Goal: Task Accomplishment & Management: Manage account settings

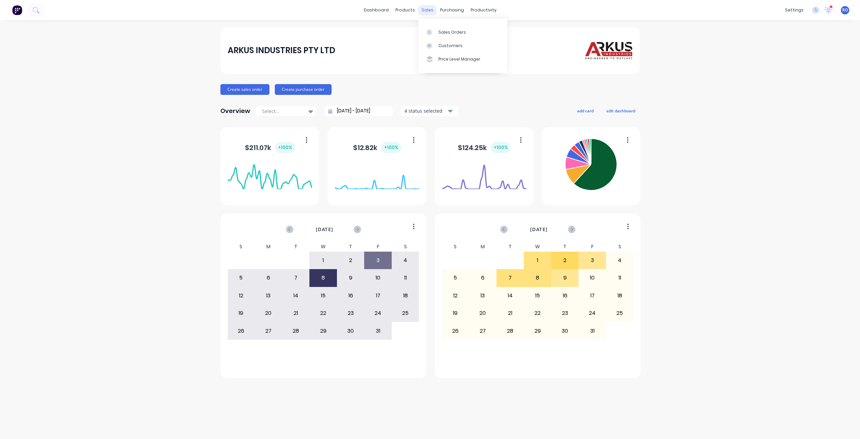
click at [427, 11] on div "sales" at bounding box center [427, 10] width 18 height 10
click at [445, 30] on div "Sales Orders" at bounding box center [453, 32] width 28 height 6
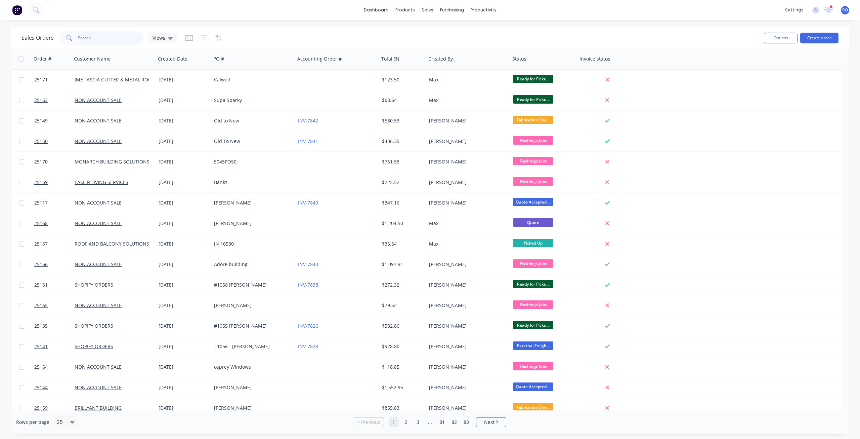
click at [89, 36] on input "text" at bounding box center [111, 37] width 66 height 13
type input "25086"
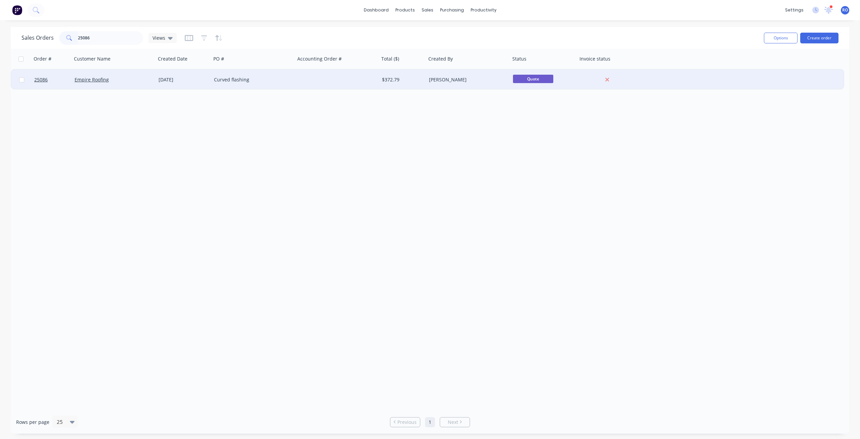
click at [431, 83] on div "[PERSON_NAME]" at bounding box center [466, 79] width 75 height 7
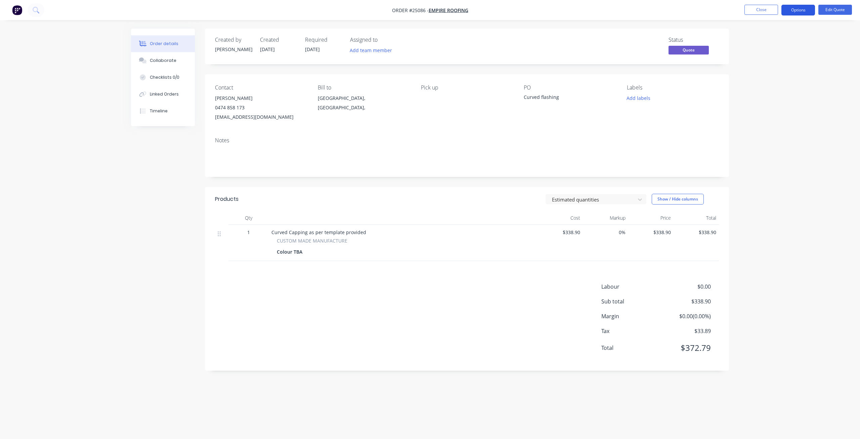
click at [800, 11] on button "Options" at bounding box center [799, 10] width 34 height 11
click at [785, 42] on div "Quote" at bounding box center [778, 41] width 62 height 10
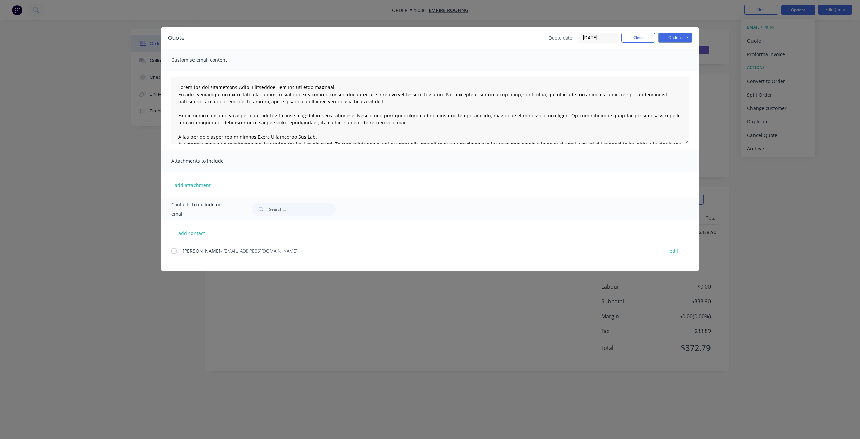
click at [749, 87] on div "Quote Quote date 09/10/25 Close Options Preview Print Email Customise email con…" at bounding box center [430, 219] width 860 height 439
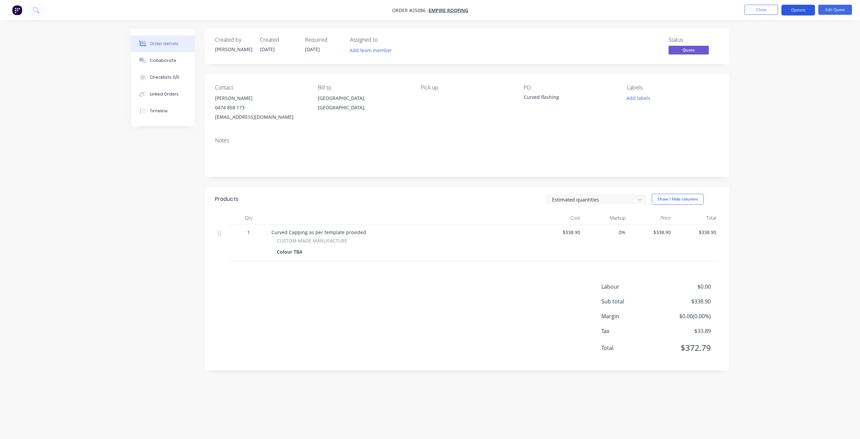
click at [788, 7] on button "Options" at bounding box center [799, 10] width 34 height 11
click at [782, 82] on div "Convert to Order" at bounding box center [778, 81] width 62 height 10
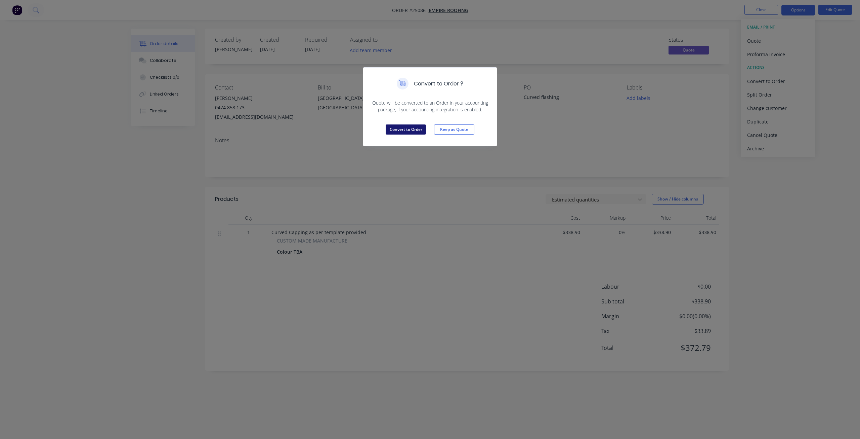
click at [420, 129] on button "Convert to Order" at bounding box center [406, 129] width 40 height 10
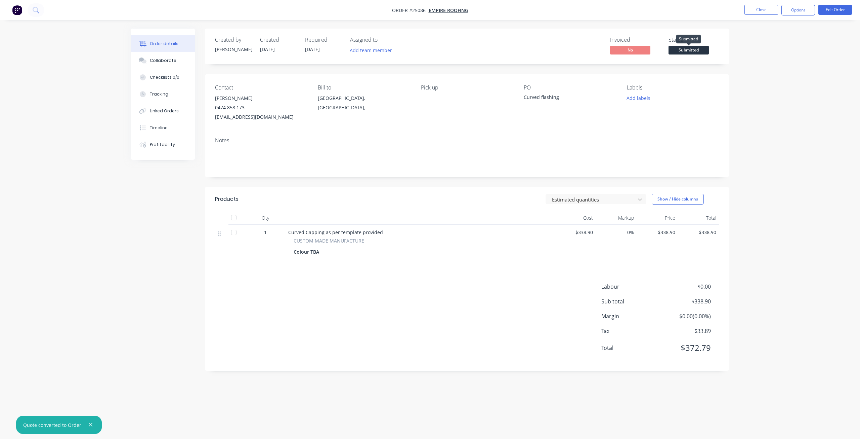
click at [680, 50] on span "Submitted" at bounding box center [689, 50] width 40 height 8
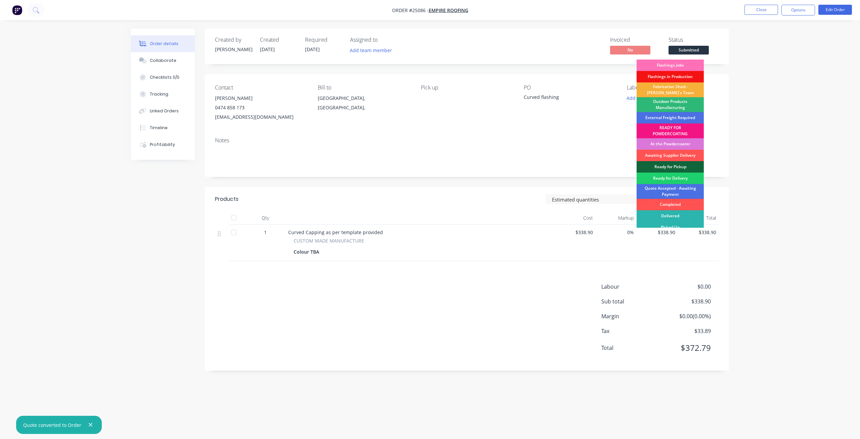
click at [671, 90] on div "Fabrication Shed - [PERSON_NAME]'s Team" at bounding box center [670, 89] width 67 height 15
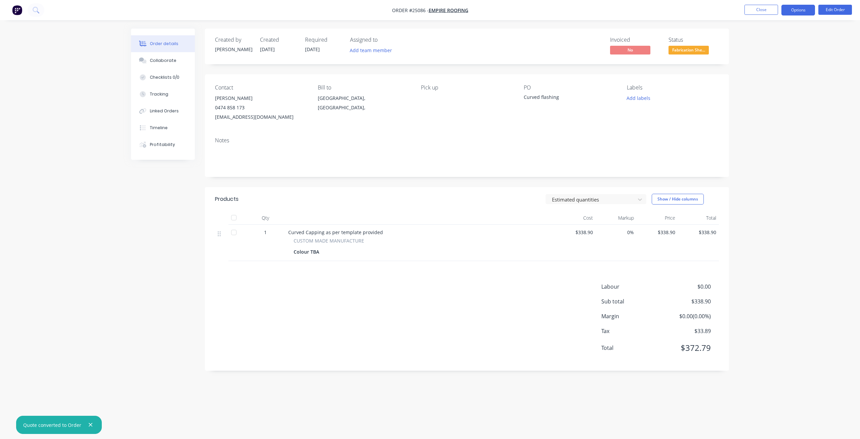
click at [805, 5] on button "Options" at bounding box center [799, 10] width 34 height 11
click at [784, 43] on div "Invoice" at bounding box center [778, 41] width 62 height 10
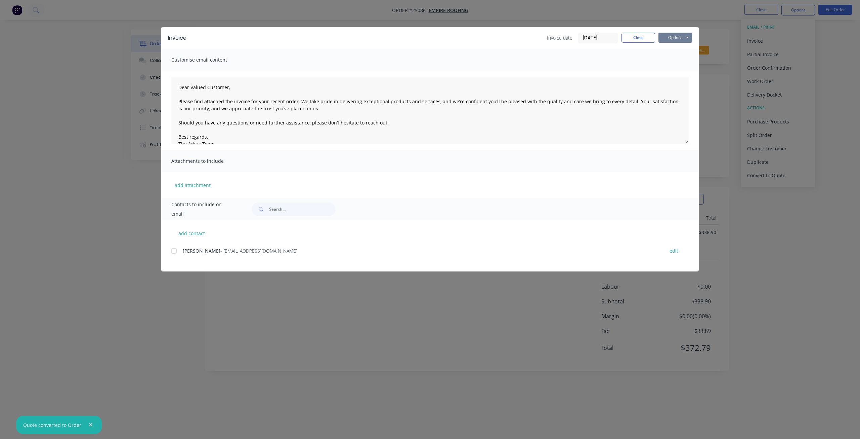
click at [675, 39] on button "Options" at bounding box center [676, 38] width 34 height 10
click at [676, 59] on button "Print" at bounding box center [680, 60] width 43 height 11
click at [604, 54] on div "Customise email content" at bounding box center [430, 60] width 538 height 22
click at [634, 41] on button "Close" at bounding box center [639, 38] width 34 height 10
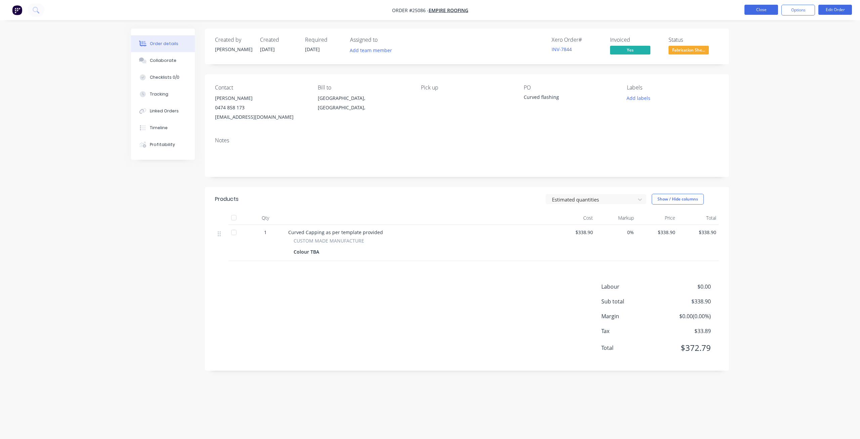
click at [773, 8] on button "Close" at bounding box center [762, 10] width 34 height 10
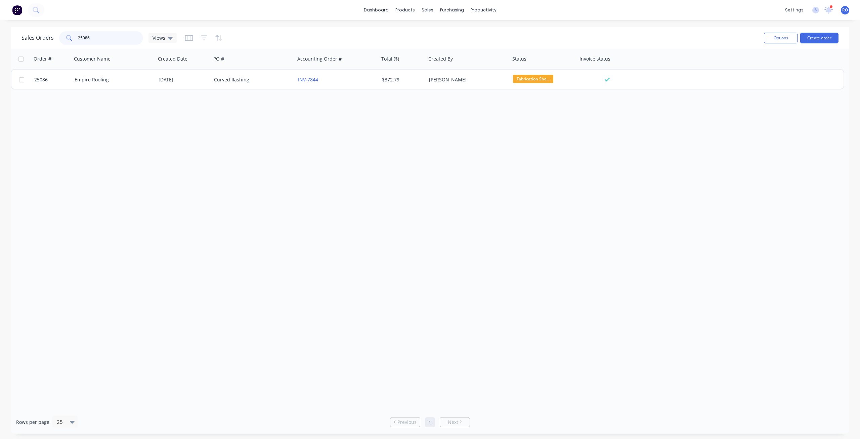
drag, startPoint x: 101, startPoint y: 34, endPoint x: 0, endPoint y: 46, distance: 101.9
click at [0, 46] on div "Sales Orders 25086 Views Options Create order Order # Customer Name Created Dat…" at bounding box center [430, 230] width 860 height 406
type input "Symmetry"
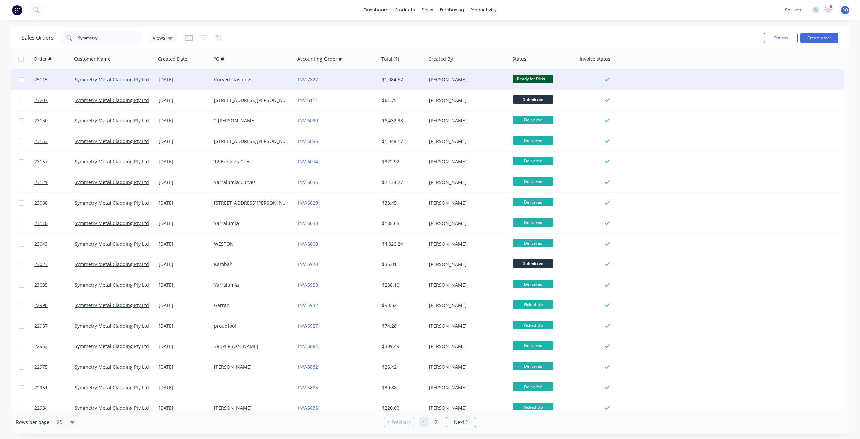
click at [132, 89] on div "Symmetry Metal Cladding Pty Ltd" at bounding box center [114, 80] width 84 height 20
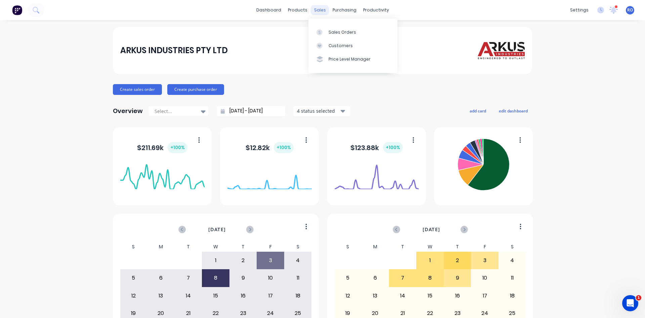
click at [321, 6] on div "sales" at bounding box center [320, 10] width 18 height 10
click at [333, 43] on div "Customers" at bounding box center [341, 46] width 24 height 6
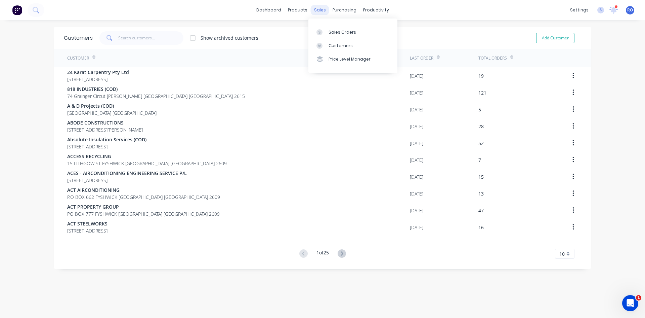
drag, startPoint x: 315, startPoint y: 6, endPoint x: 319, endPoint y: 14, distance: 9.0
click at [315, 6] on div "sales" at bounding box center [320, 10] width 18 height 10
click at [333, 36] on link "Sales Orders" at bounding box center [352, 31] width 89 height 13
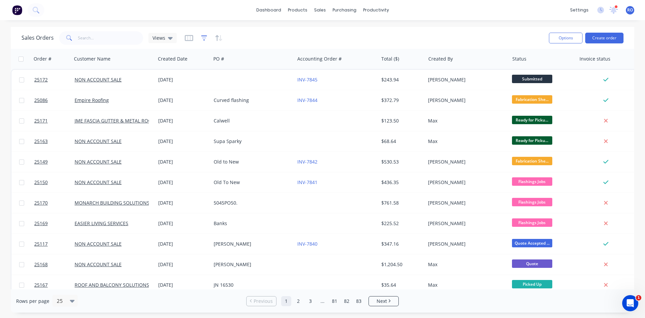
click at [206, 35] on icon "button" at bounding box center [204, 38] width 6 height 7
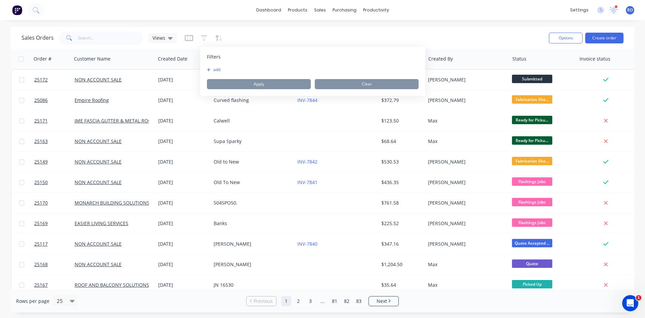
click at [216, 76] on div "add Apply Clear" at bounding box center [313, 78] width 212 height 22
click at [217, 69] on button "add" at bounding box center [215, 69] width 17 height 5
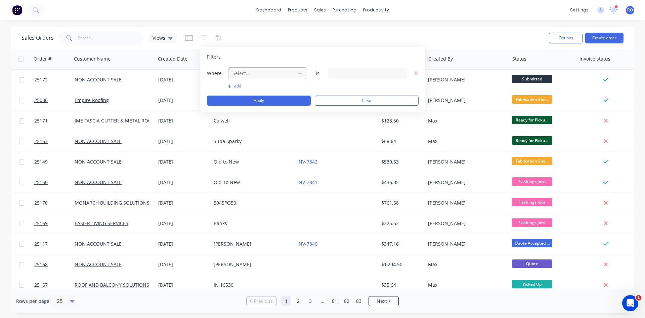
click at [255, 76] on div at bounding box center [262, 73] width 60 height 8
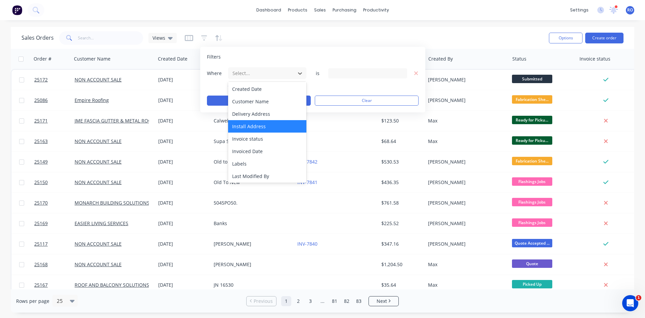
scroll to position [62, 0]
click at [263, 140] on div "Invoice status" at bounding box center [267, 139] width 78 height 12
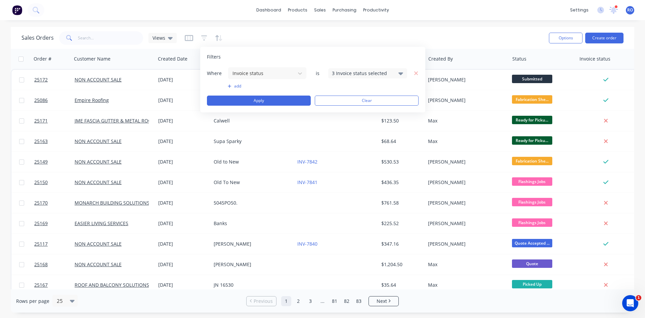
click at [361, 69] on div "3 Invoice status selected" at bounding box center [367, 73] width 79 height 10
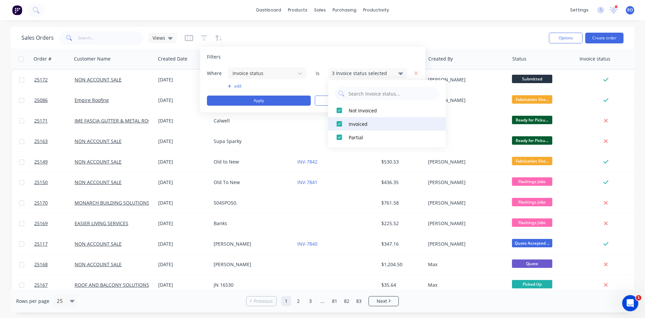
click at [339, 124] on div at bounding box center [339, 123] width 13 height 13
click at [339, 136] on div at bounding box center [339, 136] width 13 height 13
click at [419, 36] on div "Sales Orders Views" at bounding box center [283, 38] width 522 height 16
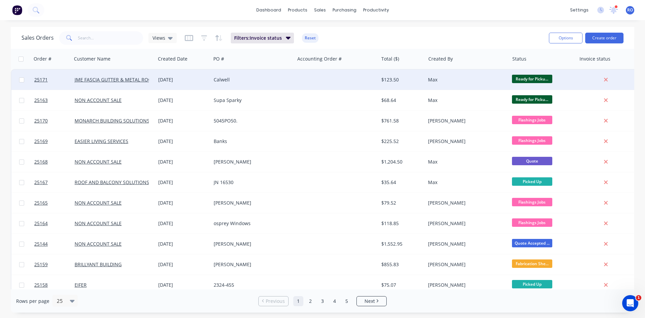
click at [434, 81] on div "Max" at bounding box center [465, 79] width 75 height 7
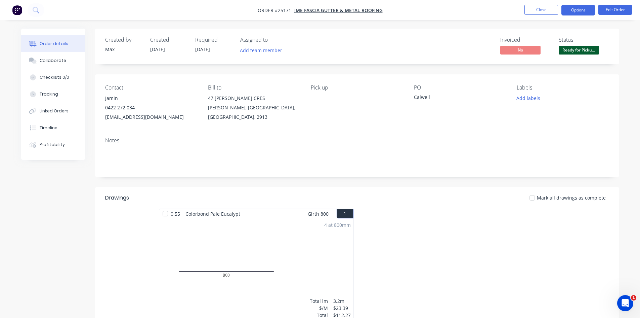
click at [581, 6] on button "Options" at bounding box center [578, 10] width 34 height 11
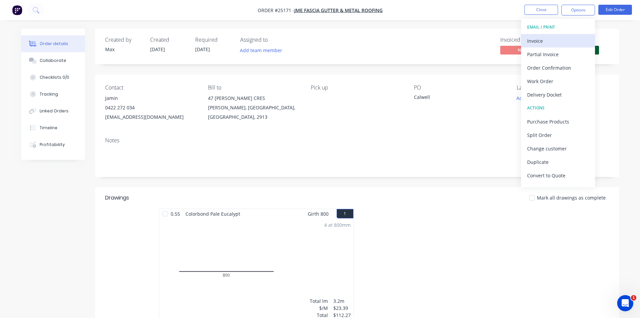
click at [560, 42] on div "Invoice" at bounding box center [558, 41] width 62 height 10
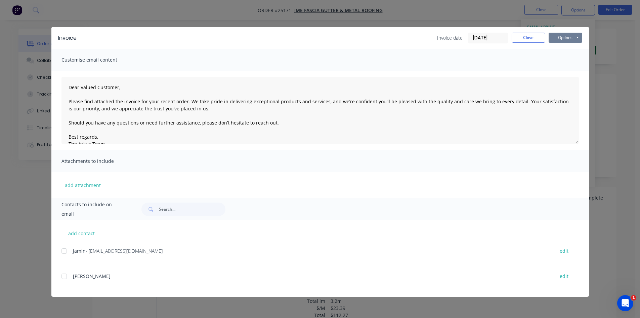
click at [562, 38] on button "Options" at bounding box center [566, 38] width 34 height 10
click at [561, 60] on button "Print" at bounding box center [570, 60] width 43 height 11
drag, startPoint x: 536, startPoint y: 38, endPoint x: 536, endPoint y: 22, distance: 15.5
click at [536, 37] on button "Close" at bounding box center [529, 38] width 34 height 10
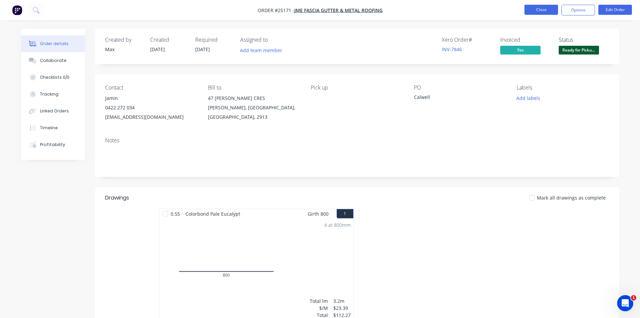
click at [536, 5] on button "Close" at bounding box center [542, 10] width 34 height 10
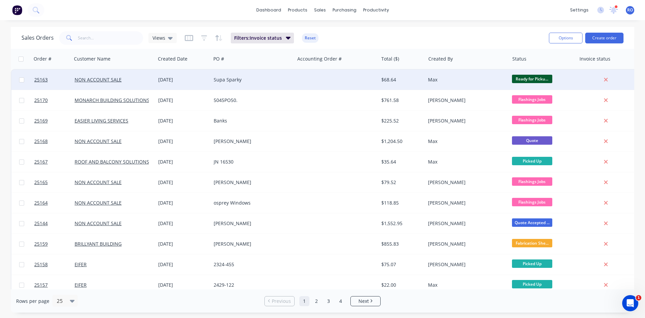
click at [476, 82] on div "Max" at bounding box center [465, 79] width 75 height 7
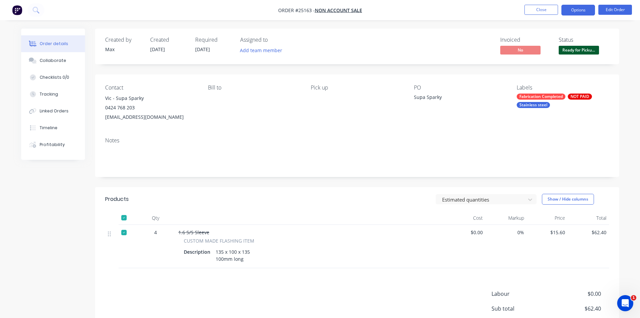
click at [577, 6] on button "Options" at bounding box center [578, 10] width 34 height 11
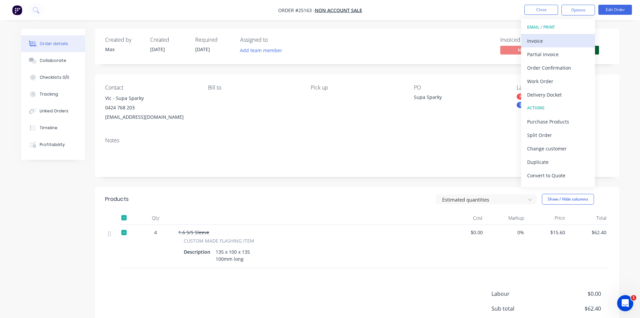
click at [569, 40] on div "Invoice" at bounding box center [558, 41] width 62 height 10
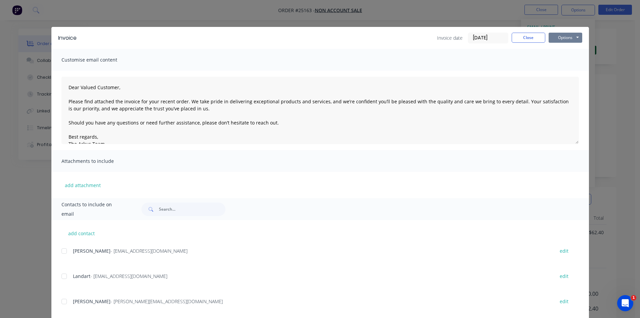
click at [569, 39] on button "Options" at bounding box center [566, 38] width 34 height 10
click at [563, 60] on button "Print" at bounding box center [570, 60] width 43 height 11
click at [540, 39] on button "Close" at bounding box center [529, 38] width 34 height 10
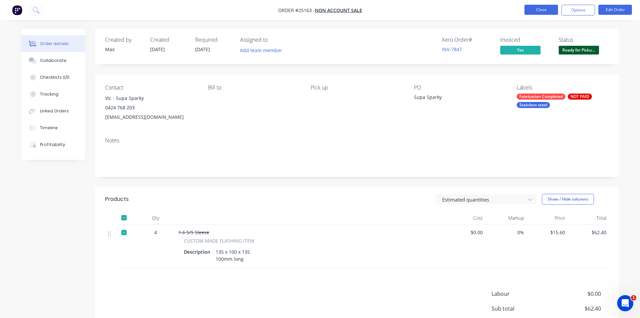
click at [538, 6] on button "Close" at bounding box center [542, 10] width 34 height 10
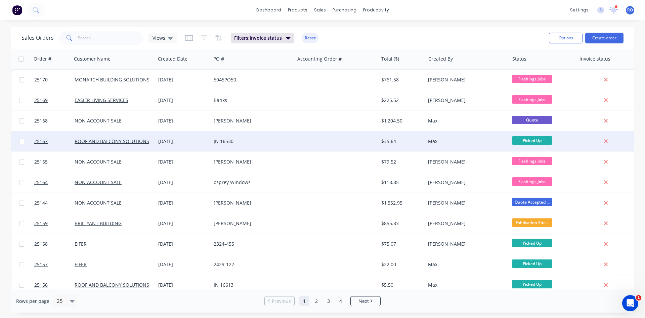
click at [490, 150] on div "Max" at bounding box center [467, 141] width 84 height 20
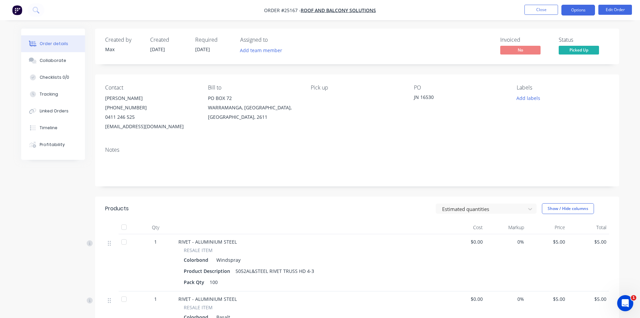
click at [581, 7] on button "Options" at bounding box center [578, 10] width 34 height 11
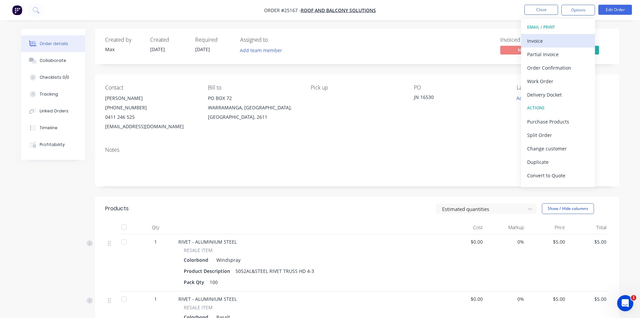
click at [568, 36] on button "Invoice" at bounding box center [558, 40] width 74 height 13
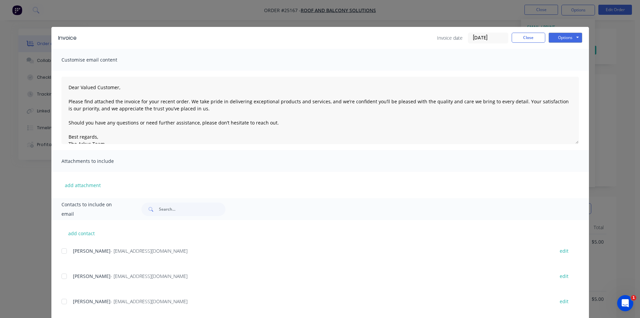
click at [568, 26] on div "Invoice Invoice date [DATE] Close Options Preview Print Email Customise email c…" at bounding box center [320, 159] width 640 height 318
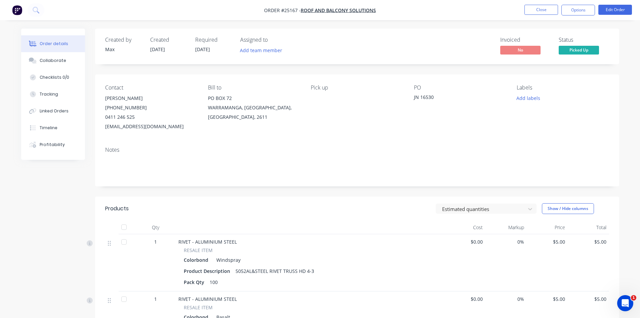
click at [577, 2] on nav "Order #25167 - ROOF AND BALCONY SOLUTIONS Close Options Edit Order" at bounding box center [320, 10] width 640 height 20
click at [576, 15] on nav "Order #25167 - ROOF AND BALCONY SOLUTIONS Close Options Edit Order" at bounding box center [320, 10] width 640 height 20
click at [574, 11] on button "Options" at bounding box center [578, 10] width 34 height 11
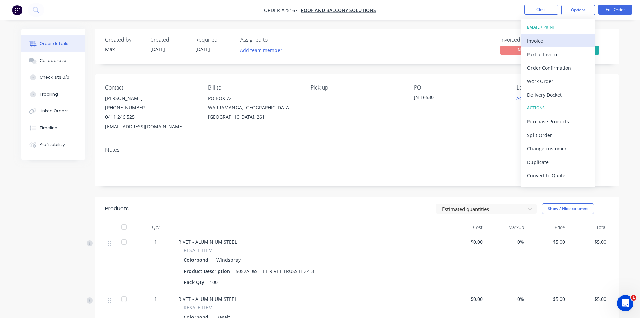
drag, startPoint x: 567, startPoint y: 49, endPoint x: 566, endPoint y: 40, distance: 9.8
click at [566, 40] on div "EMAIL / PRINT Invoice Partial Invoice Order Confirmation Work Order Delivery Do…" at bounding box center [558, 103] width 74 height 168
click at [566, 40] on div "Invoice" at bounding box center [558, 41] width 62 height 10
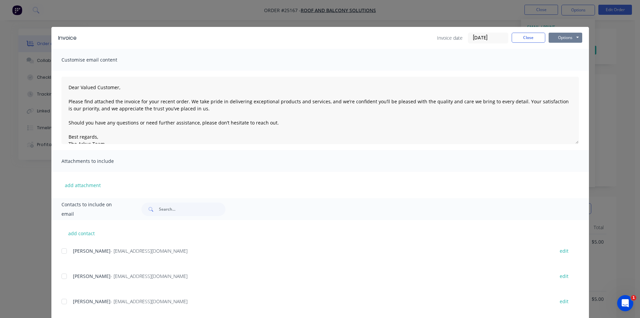
click at [566, 38] on button "Options" at bounding box center [566, 38] width 34 height 10
click at [564, 56] on button "Print" at bounding box center [570, 60] width 43 height 11
click at [533, 40] on button "Close" at bounding box center [529, 38] width 34 height 10
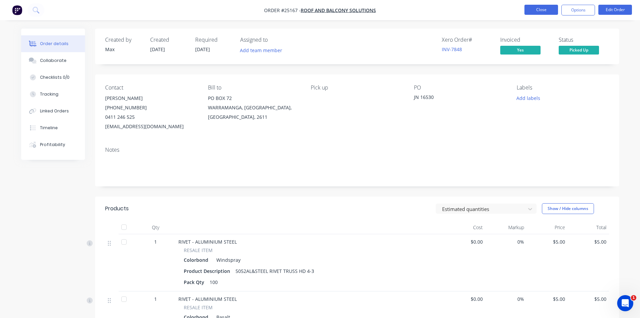
click at [536, 7] on button "Close" at bounding box center [542, 10] width 34 height 10
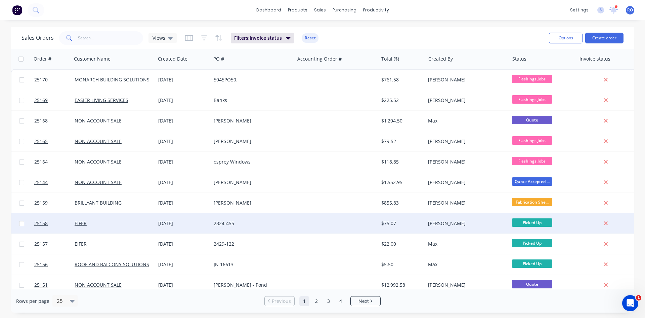
click at [480, 224] on div "[PERSON_NAME]" at bounding box center [465, 223] width 75 height 7
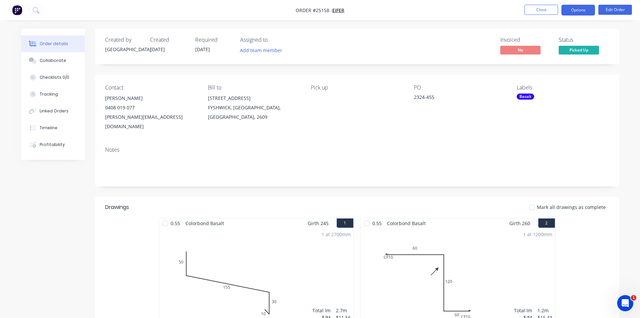
click at [572, 4] on nav "Order #25158 - EIFER Close Options Edit Order" at bounding box center [320, 10] width 640 height 20
click at [573, 8] on button "Options" at bounding box center [578, 10] width 34 height 11
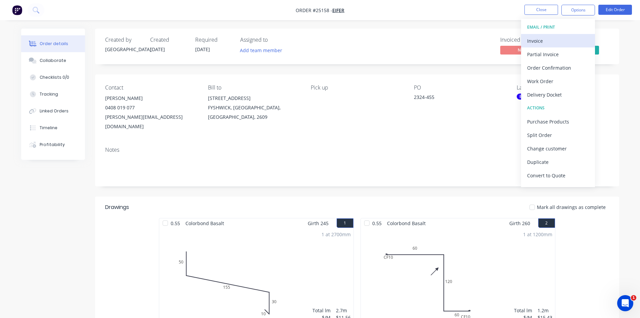
click at [563, 40] on div "Invoice" at bounding box center [558, 41] width 62 height 10
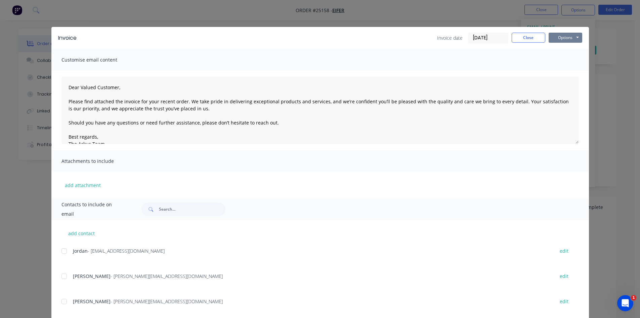
click at [565, 38] on button "Options" at bounding box center [566, 38] width 34 height 10
click at [560, 58] on button "Print" at bounding box center [570, 60] width 43 height 11
click at [522, 38] on button "Close" at bounding box center [529, 38] width 34 height 10
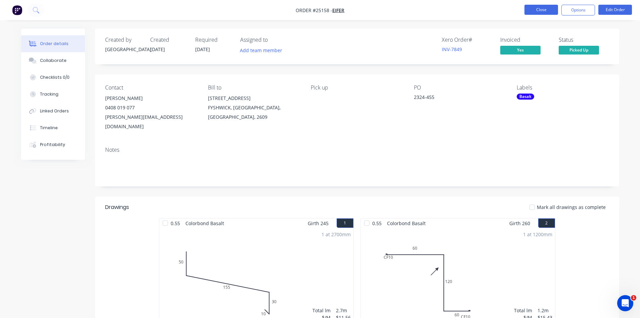
click at [533, 6] on button "Close" at bounding box center [542, 10] width 34 height 10
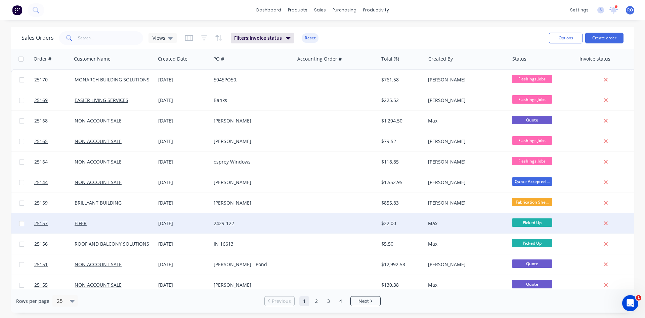
click at [497, 220] on div "Max" at bounding box center [465, 223] width 75 height 7
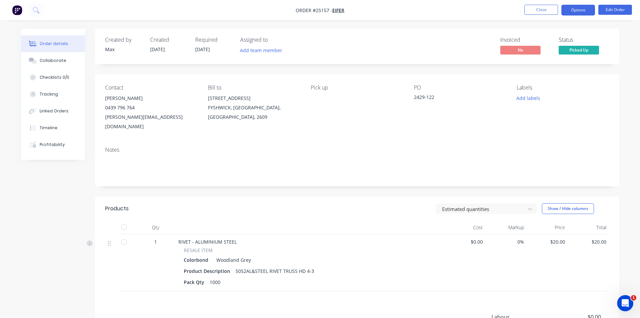
click at [583, 11] on button "Options" at bounding box center [578, 10] width 34 height 11
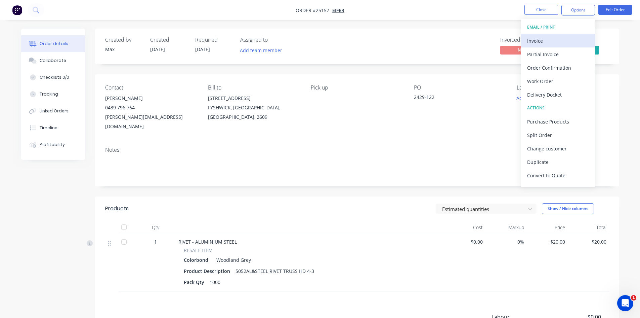
click at [573, 46] on button "Invoice" at bounding box center [558, 40] width 74 height 13
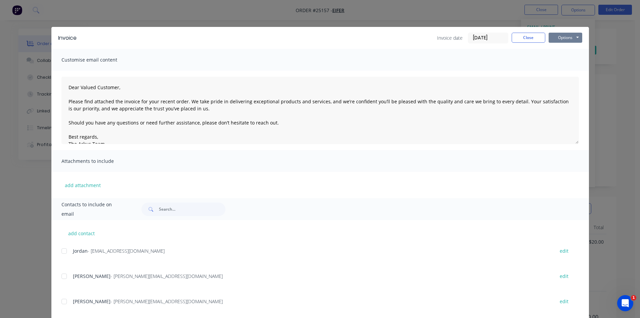
click at [566, 38] on button "Options" at bounding box center [566, 38] width 34 height 10
click at [561, 63] on button "Print" at bounding box center [570, 60] width 43 height 11
click at [530, 39] on button "Close" at bounding box center [529, 38] width 34 height 10
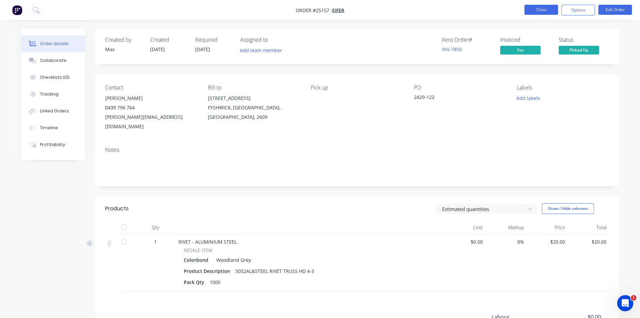
click at [536, 10] on button "Close" at bounding box center [542, 10] width 34 height 10
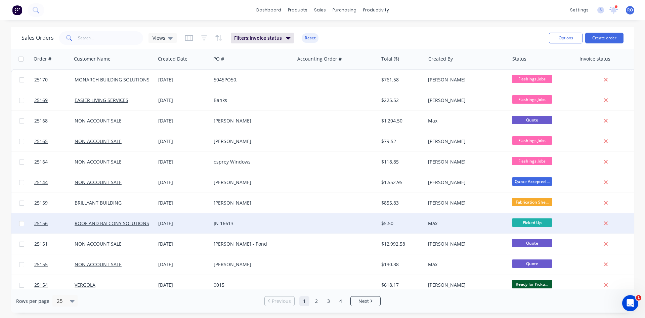
click at [410, 225] on div "$5.50" at bounding box center [400, 223] width 39 height 7
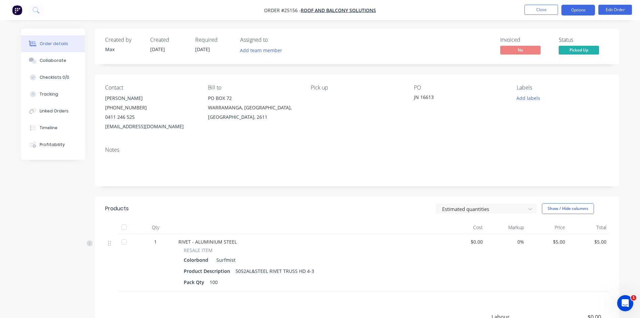
click at [585, 10] on button "Options" at bounding box center [578, 10] width 34 height 11
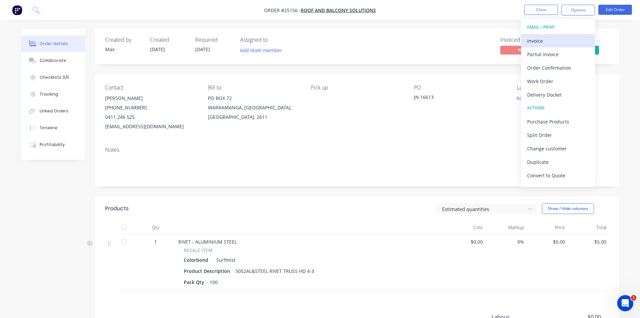
click at [570, 40] on div "Invoice" at bounding box center [558, 41] width 62 height 10
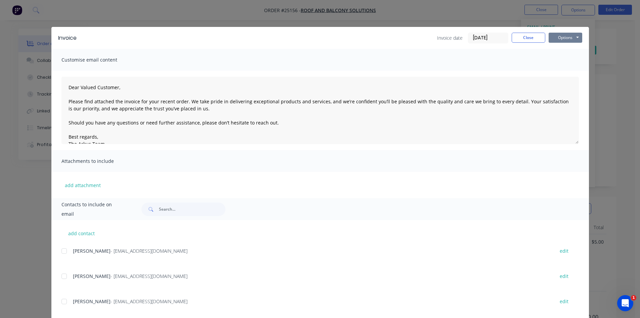
click at [568, 40] on button "Options" at bounding box center [566, 38] width 34 height 10
click at [569, 55] on button "Print" at bounding box center [570, 60] width 43 height 11
click at [529, 36] on button "Close" at bounding box center [529, 38] width 34 height 10
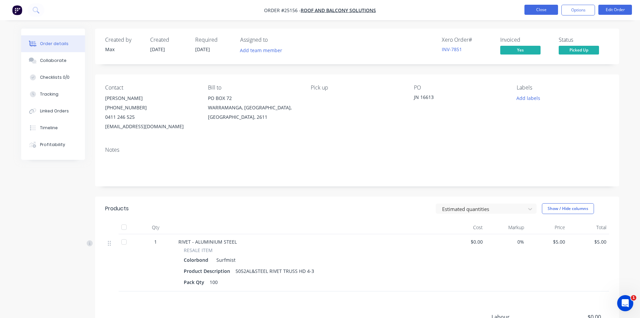
click at [549, 8] on button "Close" at bounding box center [542, 10] width 34 height 10
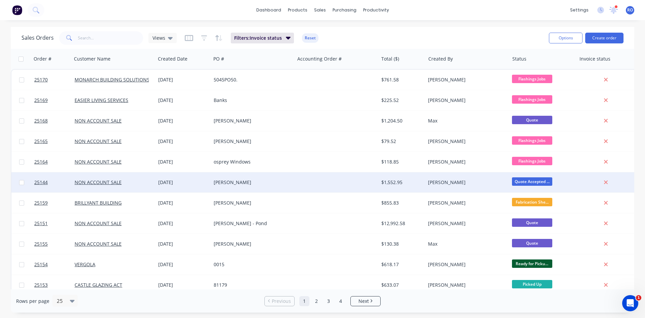
click at [453, 185] on div "[PERSON_NAME]" at bounding box center [465, 182] width 75 height 7
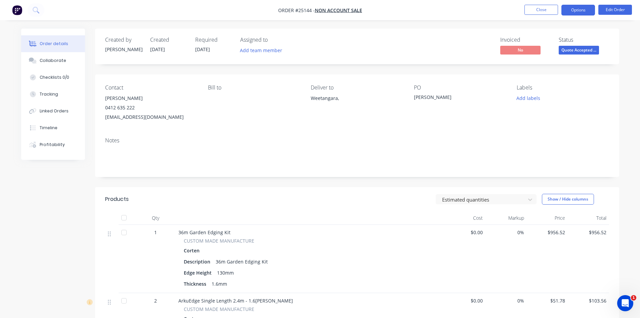
click at [582, 9] on button "Options" at bounding box center [578, 10] width 34 height 11
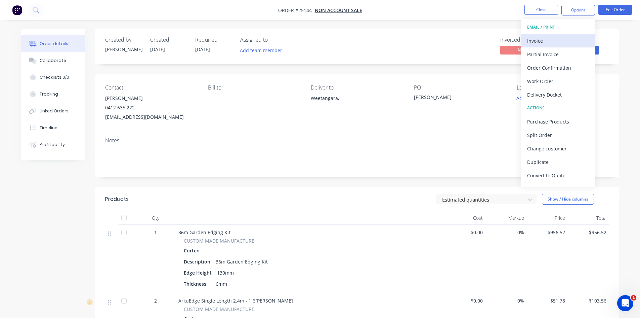
click at [563, 43] on div "Invoice" at bounding box center [558, 41] width 62 height 10
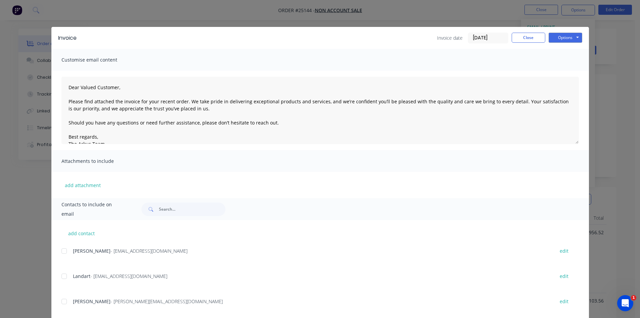
click at [573, 32] on div "Invoice Invoice date [DATE] Close Options Preview Print Email" at bounding box center [320, 38] width 538 height 22
click at [567, 37] on button "Options" at bounding box center [566, 38] width 34 height 10
click at [564, 62] on button "Print" at bounding box center [570, 60] width 43 height 11
drag, startPoint x: 525, startPoint y: 43, endPoint x: 526, endPoint y: 40, distance: 3.8
click at [526, 43] on div "Invoice Invoice date [DATE] Close Options Preview Print Email" at bounding box center [320, 38] width 538 height 22
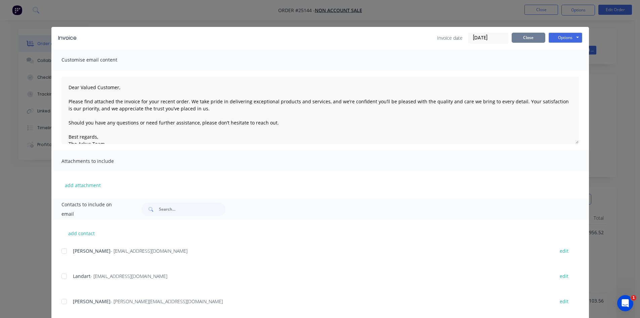
click at [526, 39] on button "Close" at bounding box center [529, 38] width 34 height 10
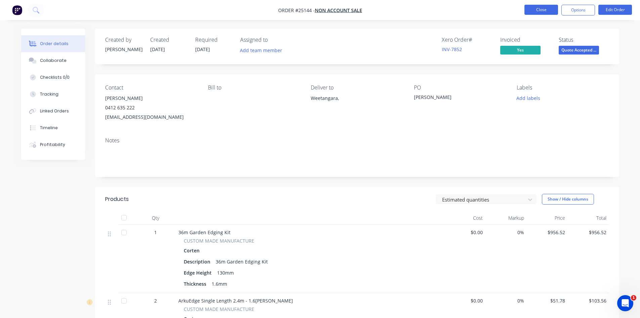
click at [541, 9] on button "Close" at bounding box center [542, 10] width 34 height 10
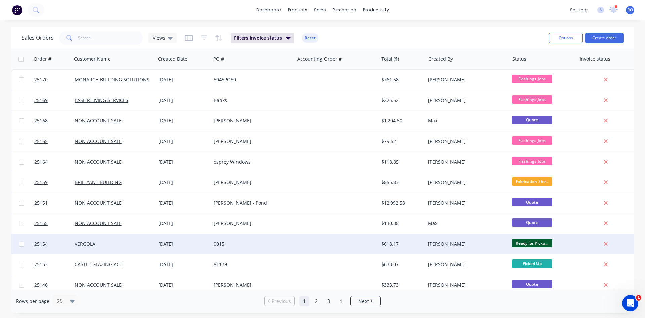
click at [487, 250] on div "[PERSON_NAME]" at bounding box center [467, 244] width 84 height 20
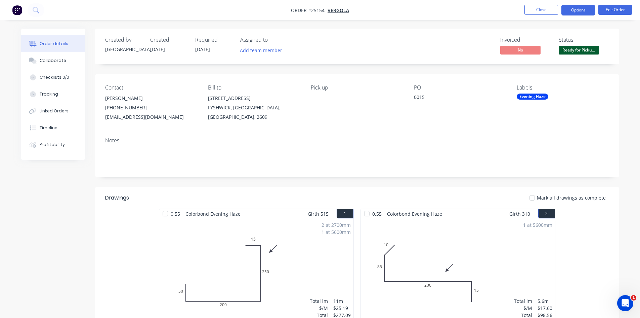
click at [588, 7] on button "Options" at bounding box center [578, 10] width 34 height 11
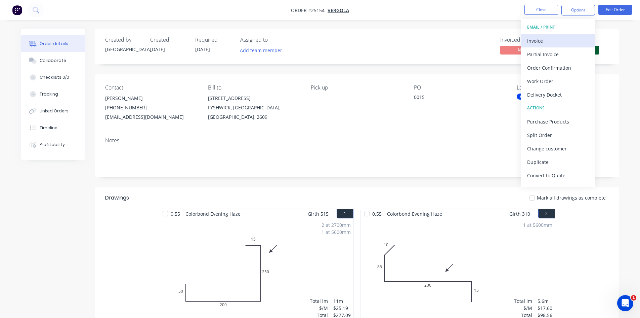
click at [570, 40] on div "Invoice" at bounding box center [558, 41] width 62 height 10
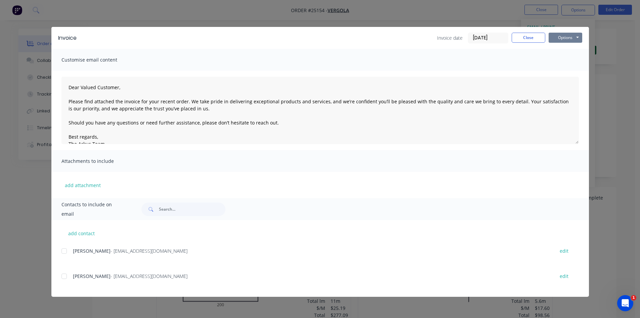
click at [570, 40] on button "Options" at bounding box center [566, 38] width 34 height 10
click at [568, 56] on button "Print" at bounding box center [570, 60] width 43 height 11
click at [540, 35] on button "Close" at bounding box center [529, 38] width 34 height 10
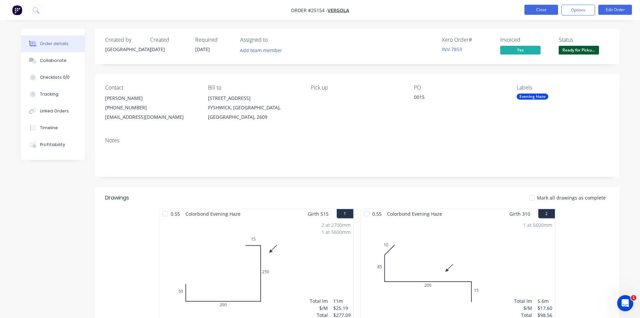
click at [547, 9] on button "Close" at bounding box center [542, 10] width 34 height 10
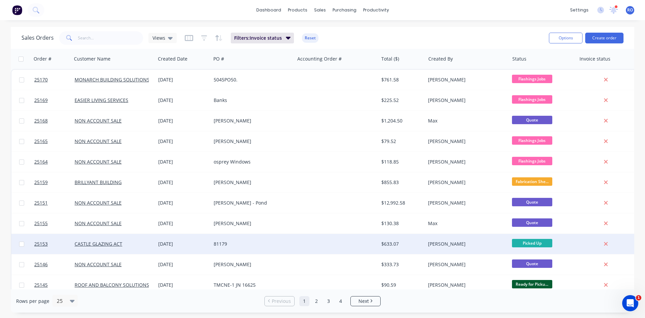
click at [506, 244] on div "[PERSON_NAME]" at bounding box center [467, 243] width 78 height 7
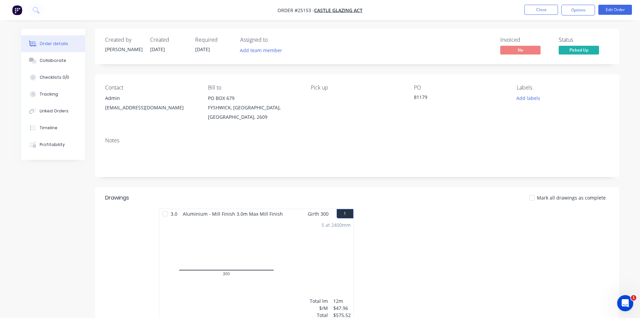
click at [593, 4] on nav "Order #25153 - CASTLE GLAZING ACT Close Options Edit Order" at bounding box center [320, 10] width 640 height 20
click at [583, 10] on button "Options" at bounding box center [578, 10] width 34 height 11
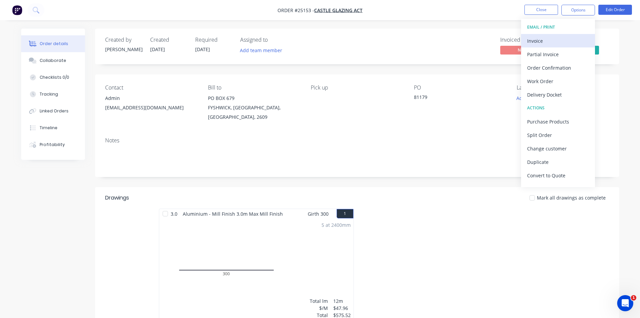
click at [566, 41] on div "Invoice" at bounding box center [558, 41] width 62 height 10
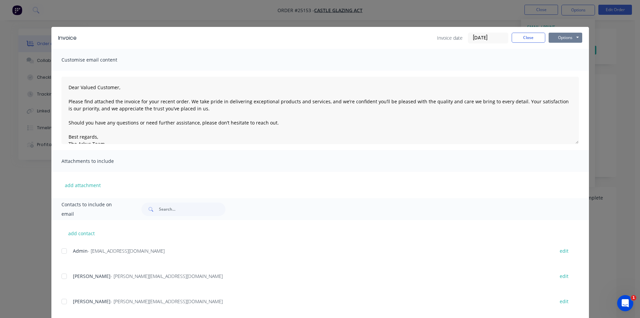
click at [569, 39] on button "Options" at bounding box center [566, 38] width 34 height 10
click at [559, 67] on button "Email" at bounding box center [570, 71] width 43 height 11
click at [559, 67] on div "Customise email content" at bounding box center [320, 60] width 538 height 22
click at [561, 39] on button "Options" at bounding box center [566, 38] width 34 height 10
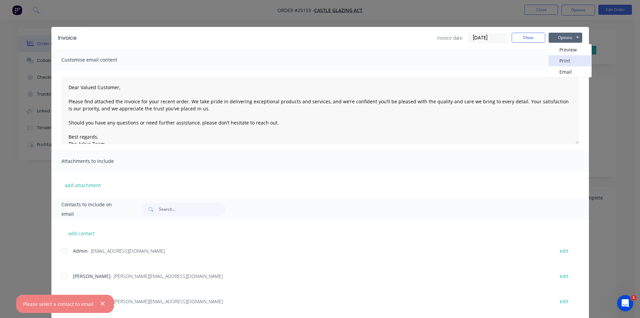
click at [559, 60] on button "Print" at bounding box center [570, 60] width 43 height 11
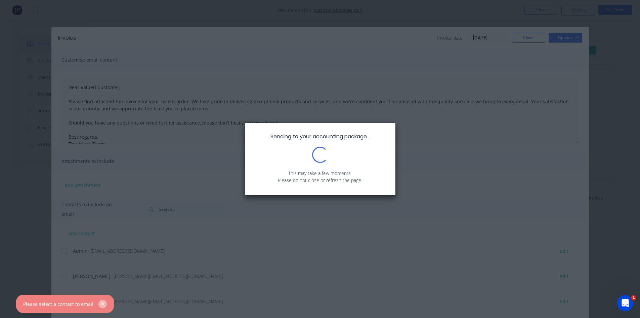
click at [101, 301] on icon "button" at bounding box center [102, 303] width 4 height 6
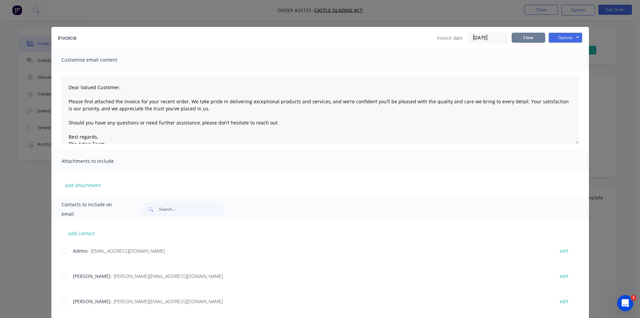
click at [513, 41] on button "Close" at bounding box center [529, 38] width 34 height 10
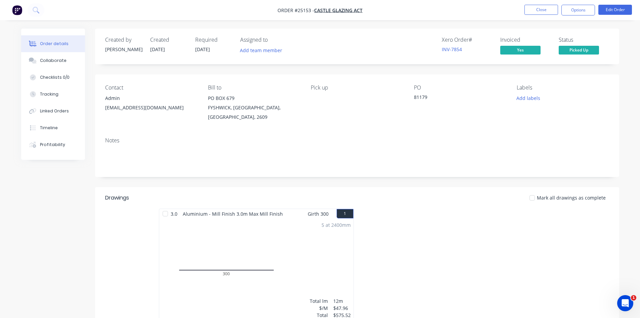
click at [532, 15] on nav "Order #25153 - CASTLE GLAZING ACT Close Options Edit Order" at bounding box center [320, 10] width 640 height 20
click at [534, 12] on button "Close" at bounding box center [542, 10] width 34 height 10
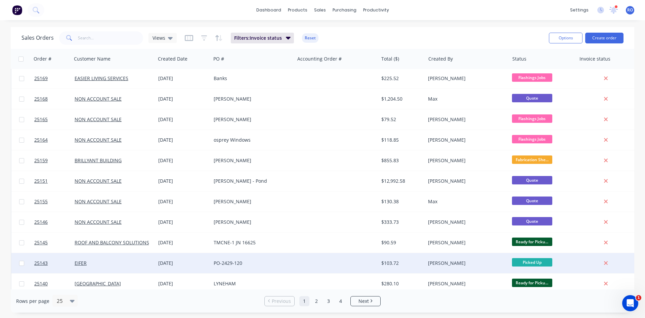
scroll to position [67, 0]
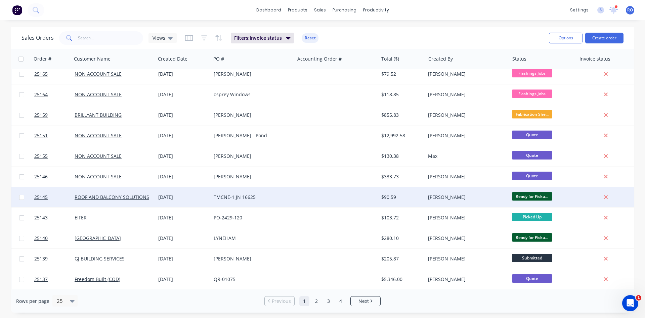
click at [467, 196] on div "[PERSON_NAME]" at bounding box center [465, 197] width 75 height 7
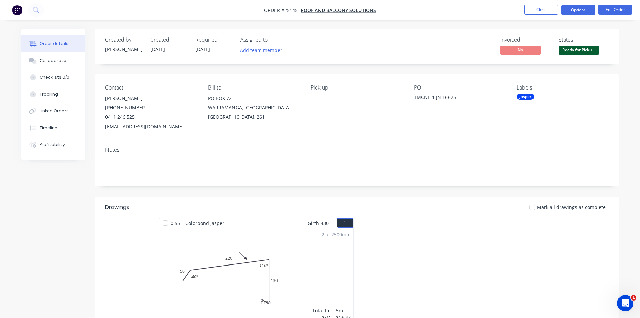
click at [580, 8] on button "Options" at bounding box center [578, 10] width 34 height 11
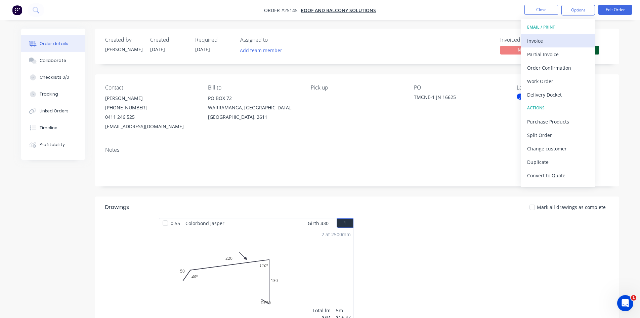
click at [566, 41] on div "Invoice" at bounding box center [558, 41] width 62 height 10
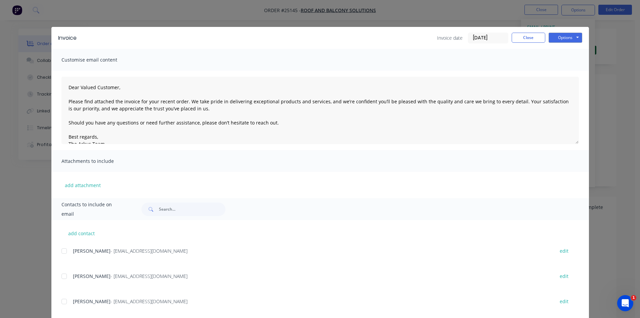
click at [563, 43] on div "Options Preview Print Email" at bounding box center [566, 38] width 34 height 11
click at [561, 37] on button "Options" at bounding box center [566, 38] width 34 height 10
click at [557, 62] on button "Print" at bounding box center [570, 60] width 43 height 11
click at [536, 38] on button "Close" at bounding box center [529, 38] width 34 height 10
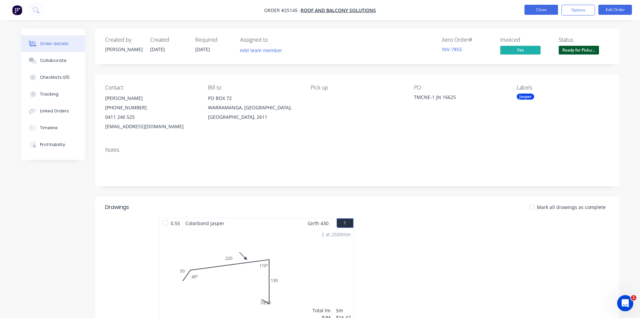
click at [547, 11] on button "Close" at bounding box center [542, 10] width 34 height 10
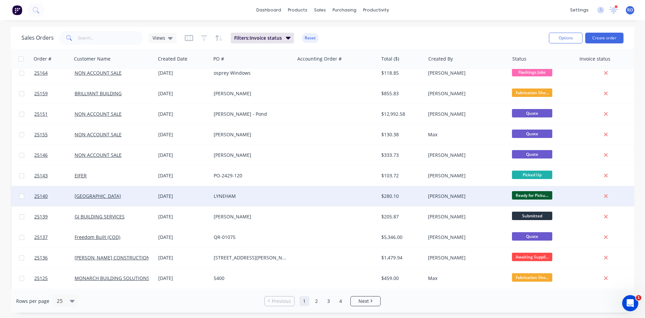
scroll to position [101, 0]
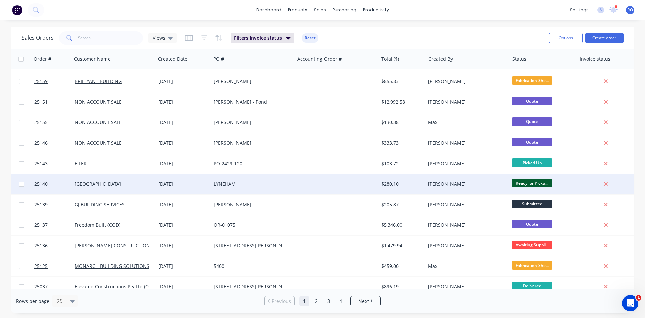
click at [476, 185] on div "[PERSON_NAME]" at bounding box center [465, 183] width 75 height 7
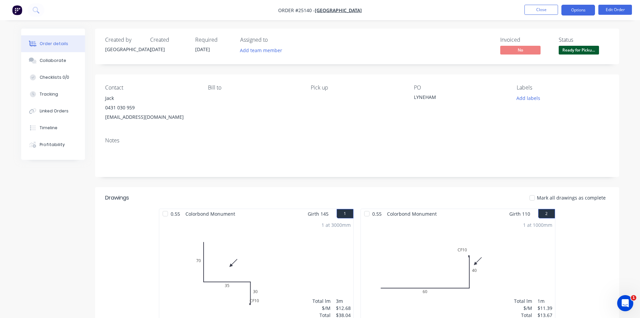
click at [585, 7] on button "Options" at bounding box center [578, 10] width 34 height 11
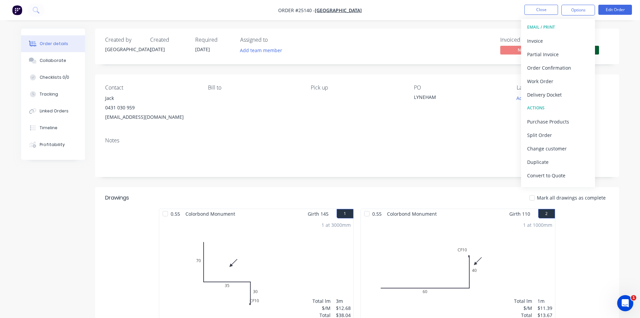
click at [574, 31] on div "EMAIL / PRINT" at bounding box center [558, 27] width 62 height 9
click at [570, 41] on div "Invoice" at bounding box center [558, 41] width 62 height 10
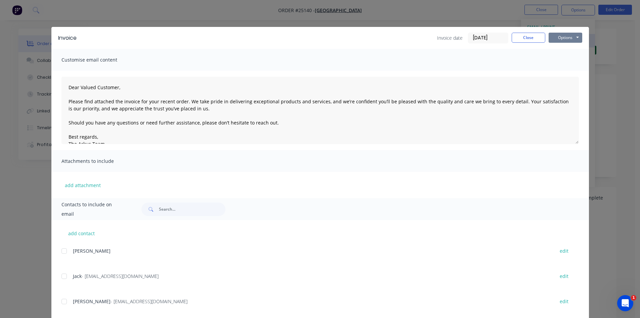
click at [570, 41] on button "Options" at bounding box center [566, 38] width 34 height 10
click at [566, 60] on button "Print" at bounding box center [570, 60] width 43 height 11
click at [532, 34] on button "Close" at bounding box center [529, 38] width 34 height 10
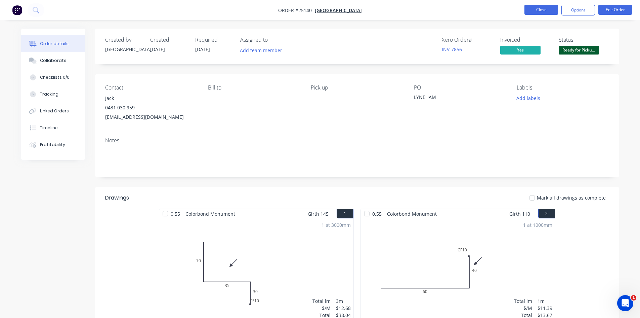
click at [540, 8] on button "Close" at bounding box center [542, 10] width 34 height 10
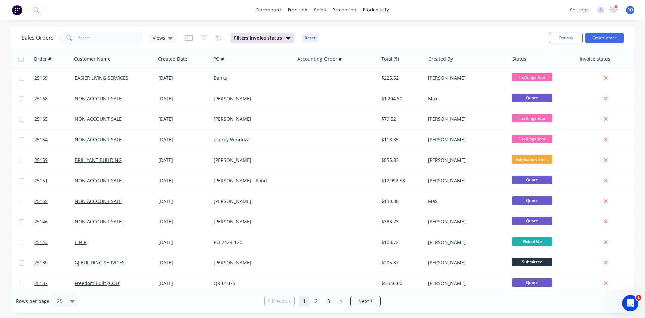
scroll to position [101, 0]
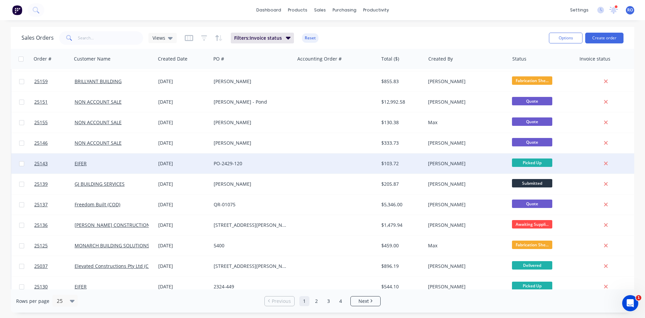
click at [495, 155] on div "[PERSON_NAME]" at bounding box center [467, 163] width 84 height 20
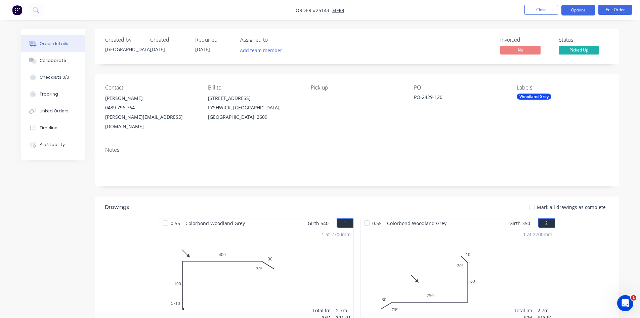
click at [586, 6] on button "Options" at bounding box center [578, 10] width 34 height 11
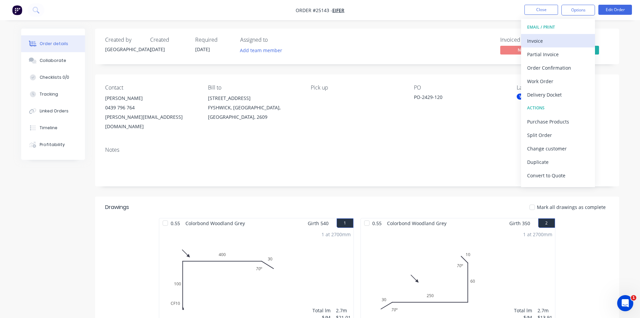
click at [571, 41] on div "Invoice" at bounding box center [558, 41] width 62 height 10
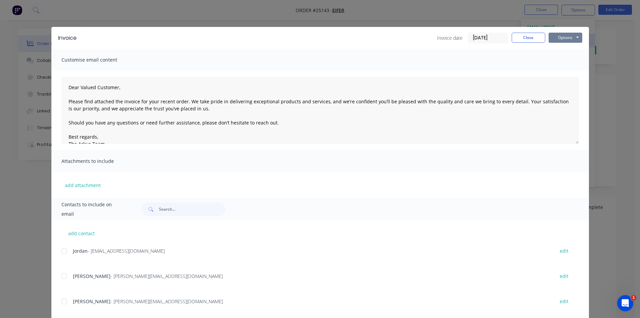
click at [571, 41] on button "Options" at bounding box center [566, 38] width 34 height 10
click at [564, 64] on button "Print" at bounding box center [570, 60] width 43 height 11
click at [537, 34] on button "Close" at bounding box center [529, 38] width 34 height 10
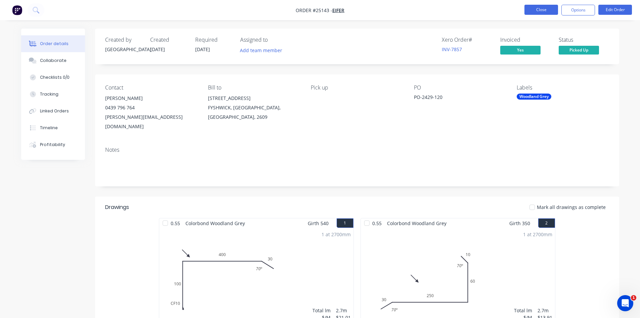
click at [548, 8] on button "Close" at bounding box center [542, 10] width 34 height 10
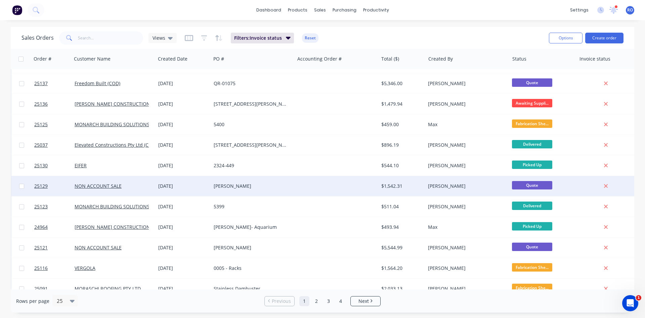
scroll to position [202, 0]
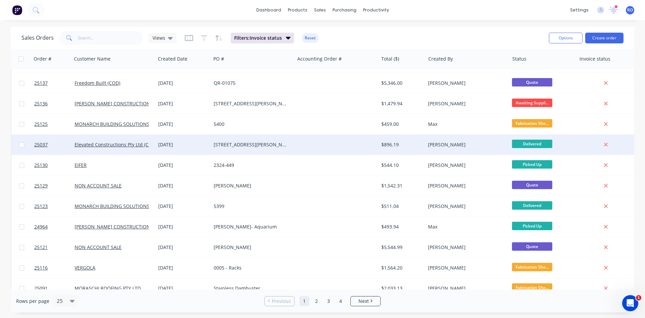
click at [339, 145] on div at bounding box center [337, 144] width 84 height 20
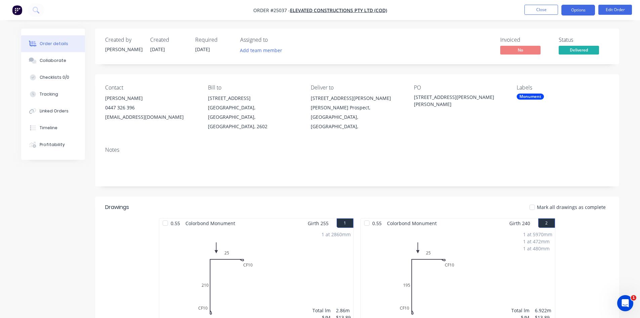
click at [584, 9] on button "Options" at bounding box center [578, 10] width 34 height 11
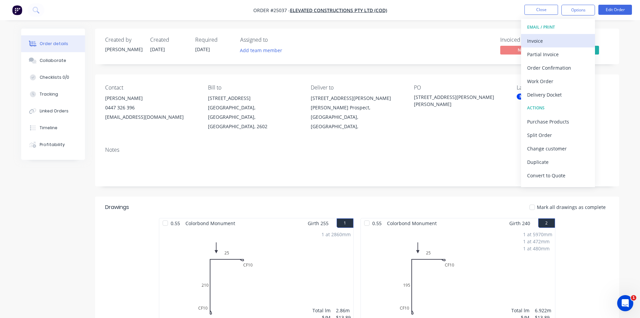
click at [572, 41] on div "Invoice" at bounding box center [558, 41] width 62 height 10
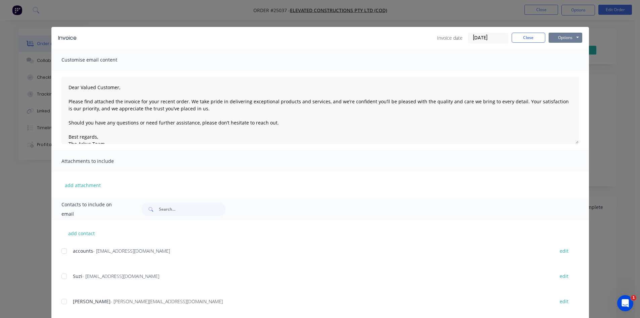
click at [572, 41] on button "Options" at bounding box center [566, 38] width 34 height 10
click at [567, 59] on button "Print" at bounding box center [570, 60] width 43 height 11
click at [531, 38] on button "Close" at bounding box center [529, 38] width 34 height 10
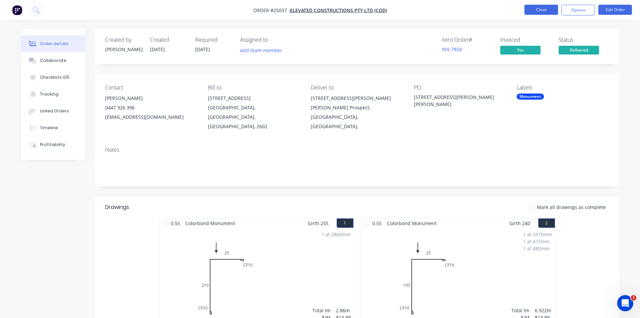
click at [544, 10] on button "Close" at bounding box center [542, 10] width 34 height 10
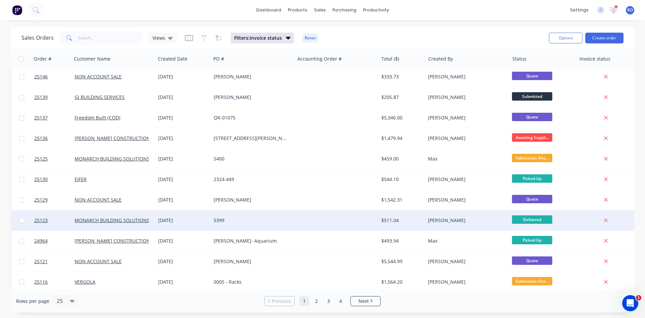
scroll to position [168, 0]
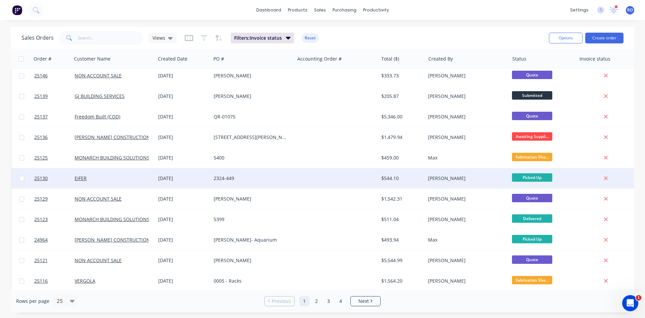
click at [476, 178] on div "[PERSON_NAME]" at bounding box center [465, 178] width 75 height 7
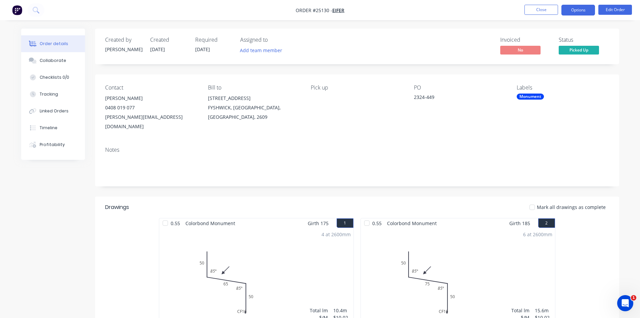
click at [583, 9] on button "Options" at bounding box center [578, 10] width 34 height 11
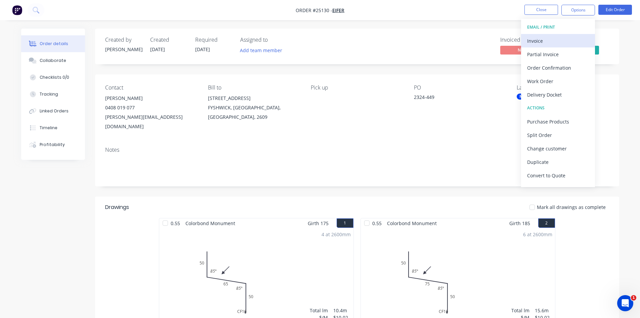
click at [576, 43] on div "Invoice" at bounding box center [558, 41] width 62 height 10
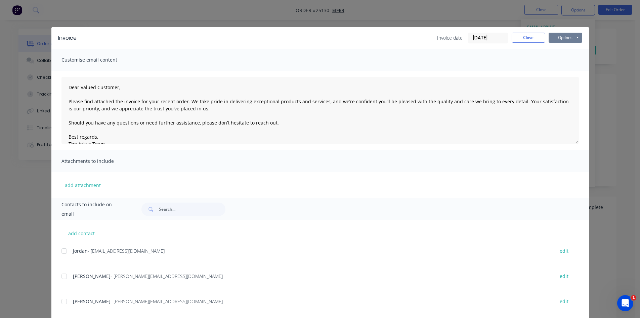
click at [563, 35] on button "Options" at bounding box center [566, 38] width 34 height 10
click at [562, 56] on button "Print" at bounding box center [570, 60] width 43 height 11
click at [538, 37] on button "Close" at bounding box center [529, 38] width 34 height 10
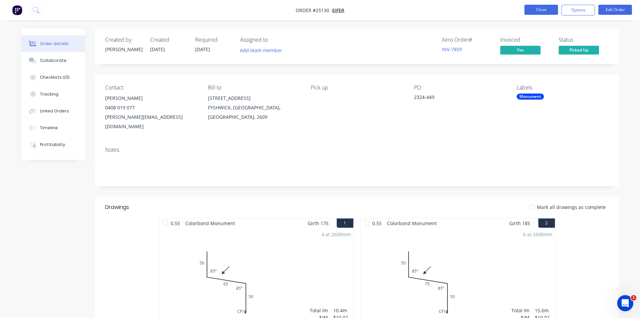
click at [539, 13] on button "Close" at bounding box center [542, 10] width 34 height 10
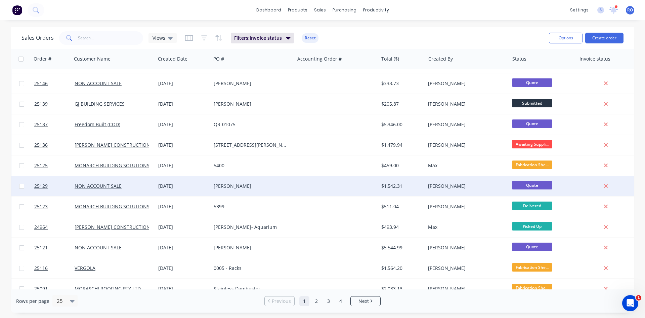
scroll to position [168, 0]
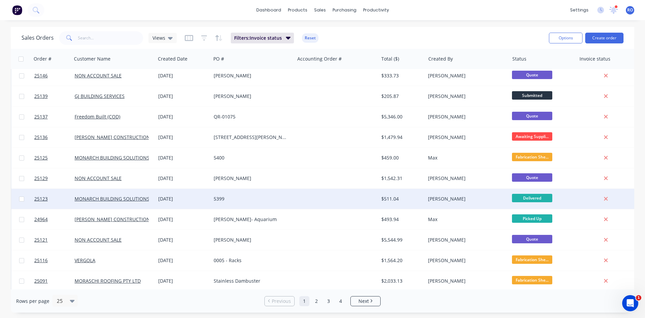
click at [441, 202] on div "[PERSON_NAME]" at bounding box center [467, 199] width 84 height 20
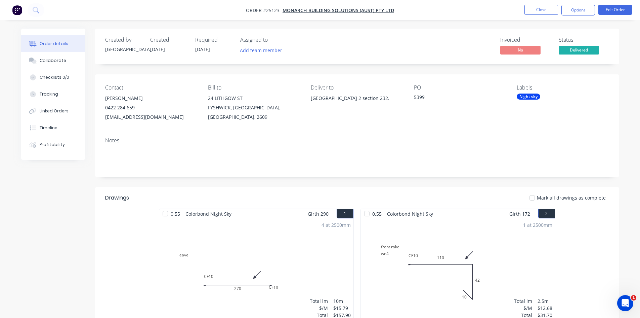
click at [597, 0] on nav "Order #25123 - MONARCH BUILDING SOLUTIONS (AUST) PTY LTD Close Options Edit Ord…" at bounding box center [320, 10] width 640 height 20
click at [591, 10] on button "Options" at bounding box center [578, 10] width 34 height 11
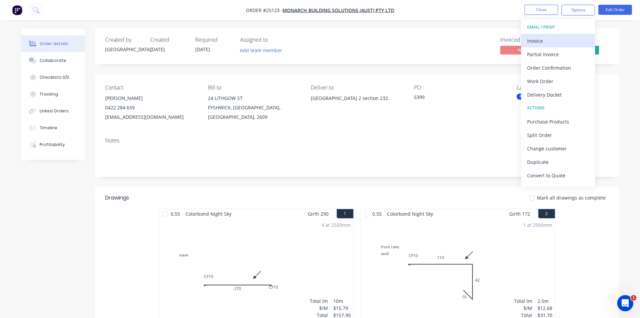
click at [555, 43] on div "Invoice" at bounding box center [558, 41] width 62 height 10
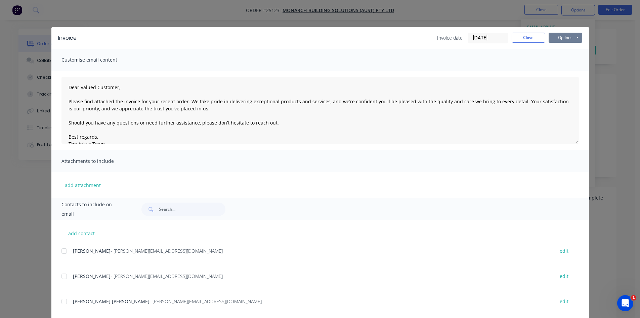
click at [564, 33] on button "Options" at bounding box center [566, 38] width 34 height 10
click at [561, 63] on button "Print" at bounding box center [570, 60] width 43 height 11
drag, startPoint x: 514, startPoint y: 39, endPoint x: 523, endPoint y: 18, distance: 22.6
click at [514, 39] on button "Close" at bounding box center [529, 38] width 34 height 10
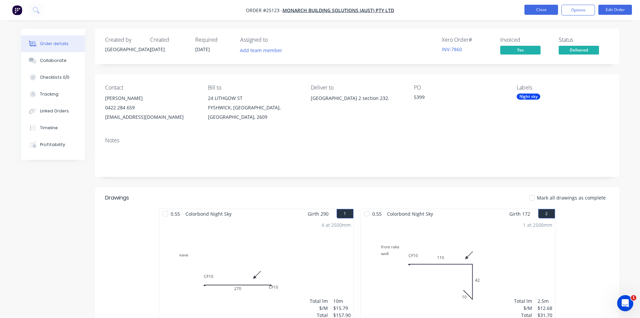
click at [527, 10] on button "Close" at bounding box center [542, 10] width 34 height 10
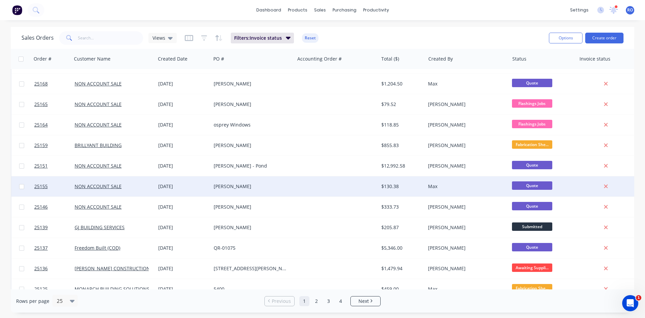
scroll to position [168, 0]
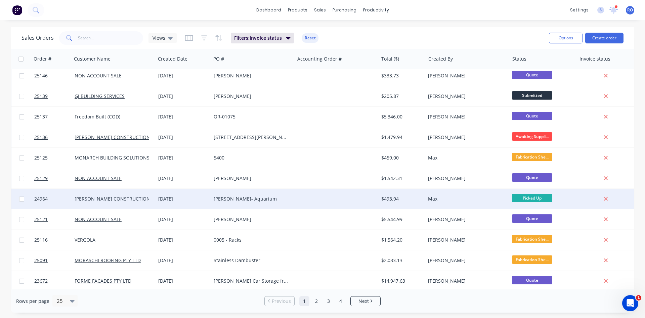
click at [423, 198] on div "$493.94" at bounding box center [402, 199] width 47 height 20
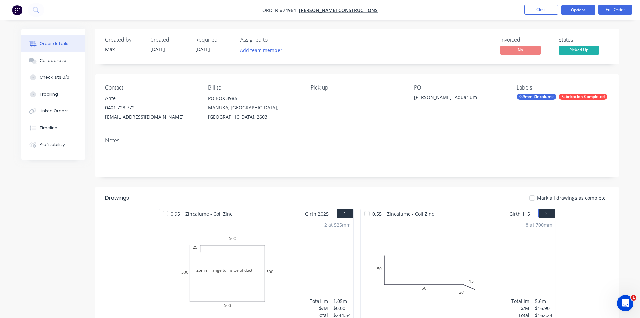
click at [587, 6] on button "Options" at bounding box center [578, 10] width 34 height 11
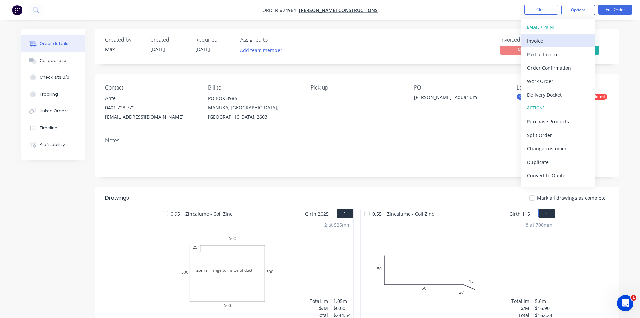
click at [562, 40] on div "Invoice" at bounding box center [558, 41] width 62 height 10
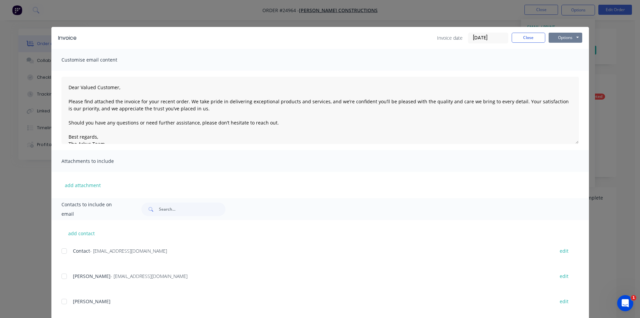
click at [565, 38] on button "Options" at bounding box center [566, 38] width 34 height 10
click at [560, 66] on button "Print" at bounding box center [570, 60] width 43 height 11
click at [539, 40] on button "Close" at bounding box center [529, 38] width 34 height 10
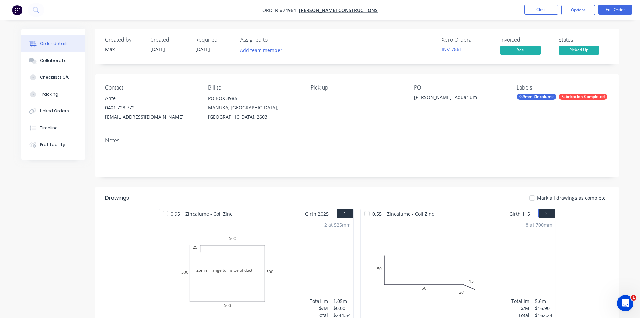
click at [540, 19] on nav "Order #24964 - [PERSON_NAME] CONSTRUCTIONS Close Options Edit Order" at bounding box center [320, 10] width 640 height 20
click at [540, 9] on button "Close" at bounding box center [542, 10] width 34 height 10
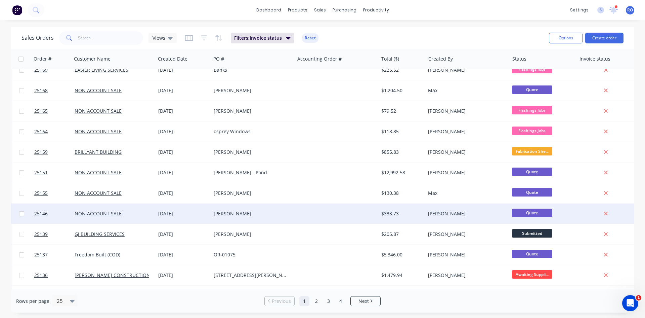
scroll to position [202, 0]
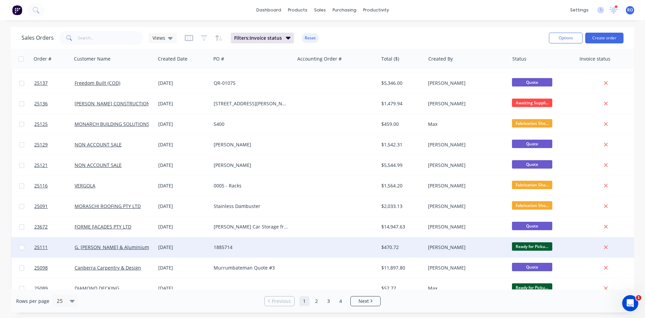
click at [433, 247] on div "[PERSON_NAME]" at bounding box center [465, 247] width 75 height 7
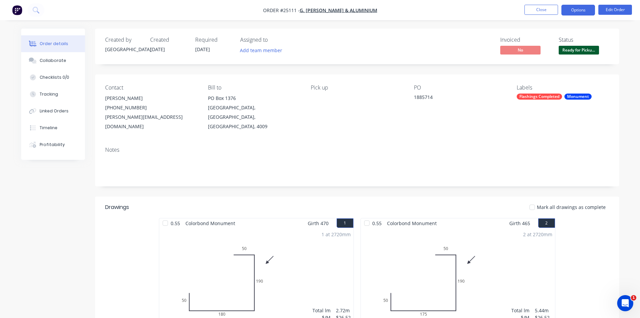
click at [571, 7] on button "Options" at bounding box center [578, 10] width 34 height 11
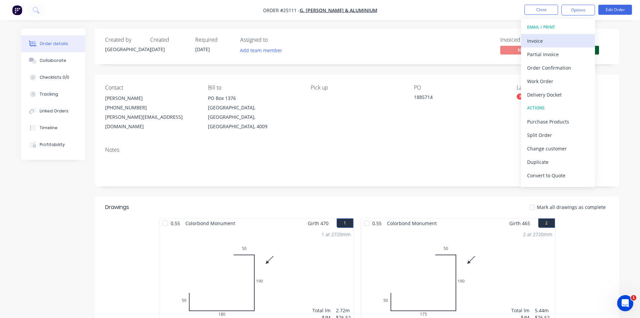
click at [563, 44] on div "Invoice" at bounding box center [558, 41] width 62 height 10
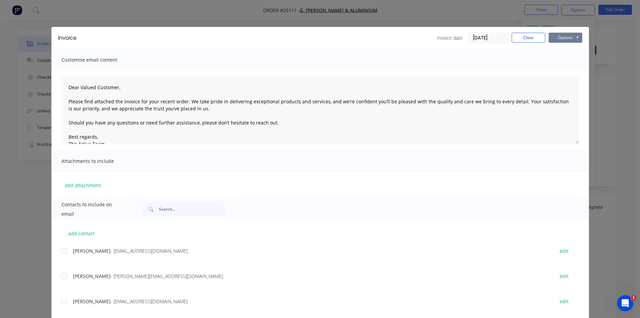
click at [565, 39] on button "Options" at bounding box center [566, 38] width 34 height 10
click at [561, 56] on button "Print" at bounding box center [570, 60] width 43 height 11
click at [527, 36] on button "Close" at bounding box center [529, 38] width 34 height 10
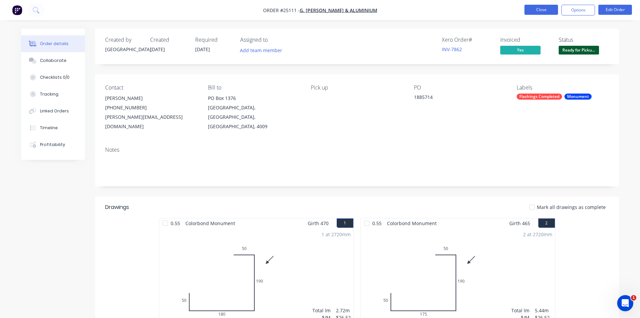
click at [543, 6] on button "Close" at bounding box center [542, 10] width 34 height 10
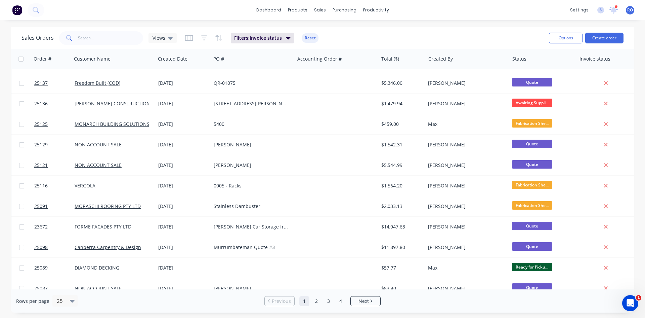
scroll to position [235, 0]
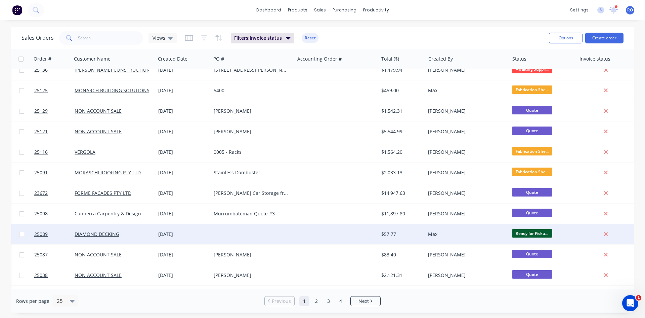
click at [437, 235] on div "Max" at bounding box center [465, 234] width 75 height 7
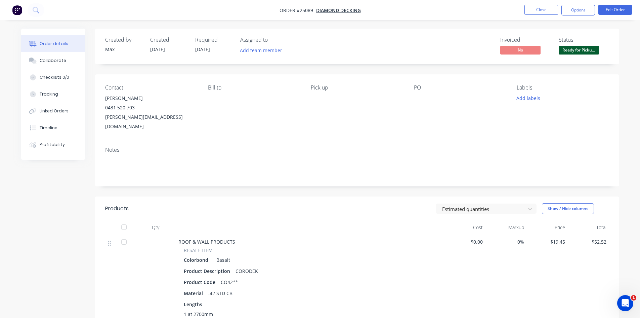
click at [578, 3] on nav "Order #25089 - DIAMOND DECKING Close Options Edit Order" at bounding box center [320, 10] width 640 height 20
click at [578, 13] on button "Options" at bounding box center [578, 10] width 34 height 11
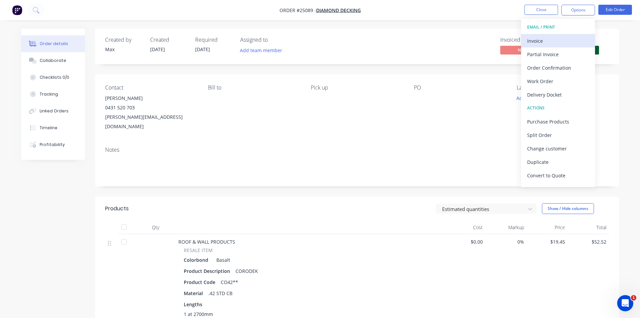
click at [566, 34] on button "Invoice" at bounding box center [558, 40] width 74 height 13
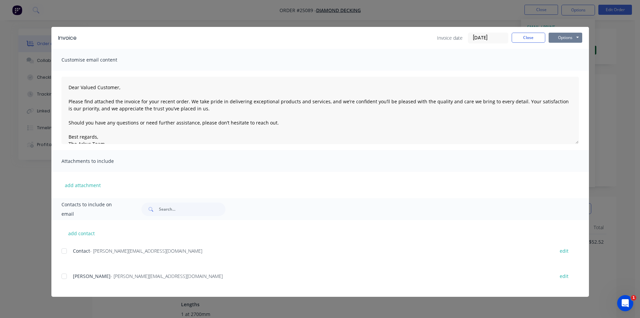
click at [565, 42] on button "Options" at bounding box center [566, 38] width 34 height 10
click at [565, 60] on button "Print" at bounding box center [570, 60] width 43 height 11
click at [521, 44] on div "Invoice Invoice date [DATE] Close Options Preview Print Email" at bounding box center [320, 38] width 538 height 22
click at [523, 35] on button "Close" at bounding box center [529, 38] width 34 height 10
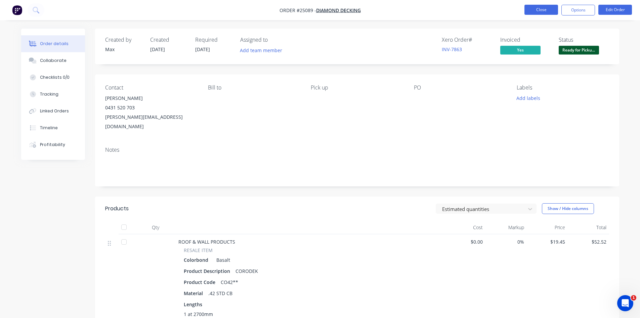
click at [538, 5] on button "Close" at bounding box center [542, 10] width 34 height 10
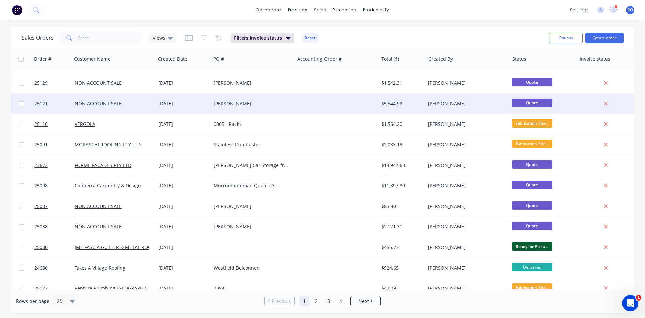
scroll to position [296, 0]
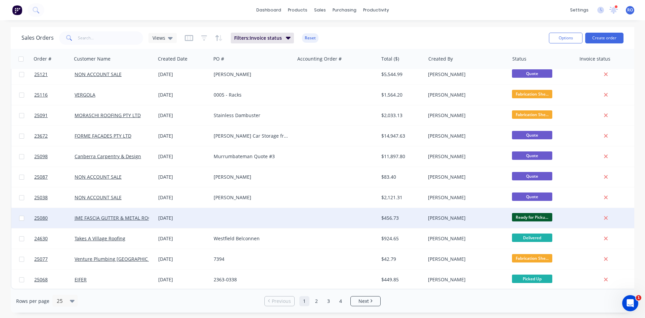
click at [474, 219] on div "[PERSON_NAME]" at bounding box center [467, 218] width 84 height 20
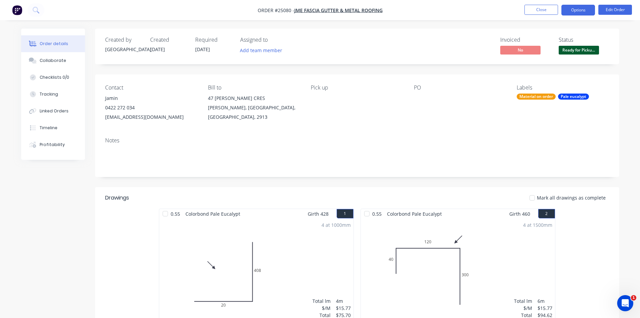
click at [584, 11] on button "Options" at bounding box center [578, 10] width 34 height 11
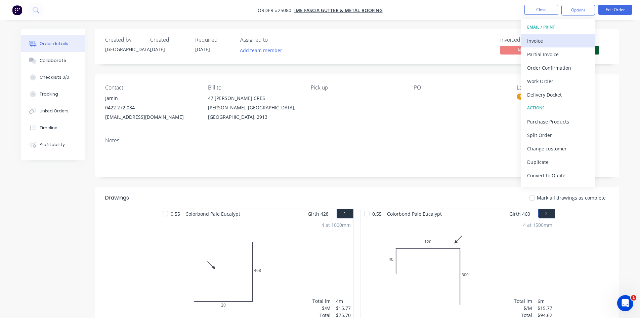
click at [578, 38] on div "Invoice" at bounding box center [558, 41] width 62 height 10
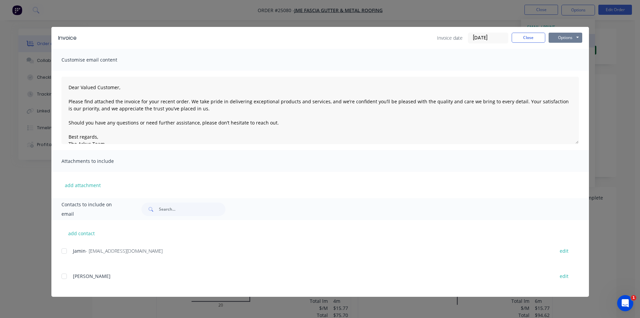
click at [578, 38] on button "Options" at bounding box center [566, 38] width 34 height 10
click at [557, 62] on button "Print" at bounding box center [570, 60] width 43 height 11
click at [524, 38] on button "Close" at bounding box center [529, 38] width 34 height 10
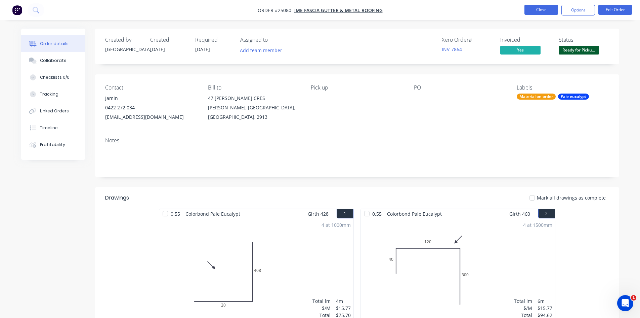
click at [541, 11] on button "Close" at bounding box center [542, 10] width 34 height 10
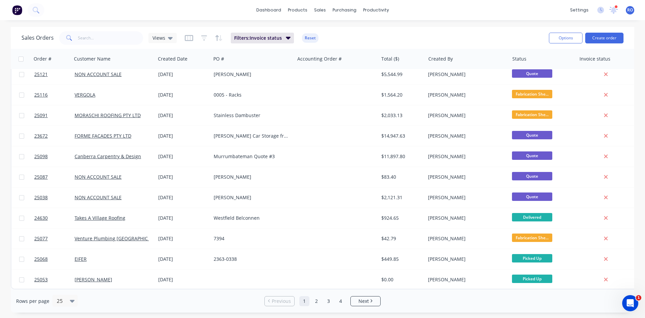
scroll to position [296, 0]
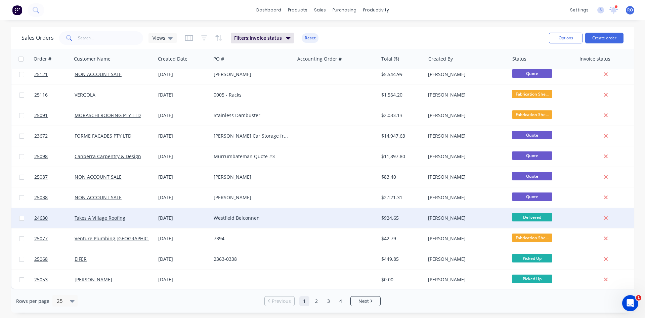
click at [470, 217] on div "[PERSON_NAME]" at bounding box center [465, 217] width 75 height 7
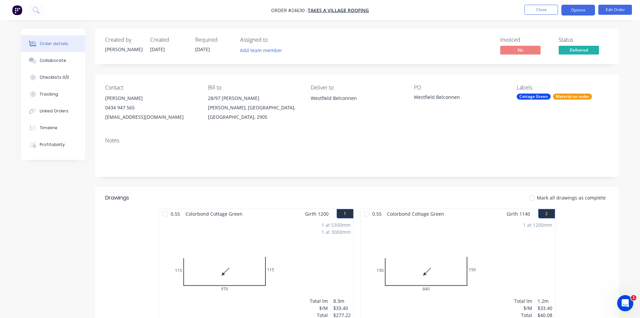
click at [575, 12] on button "Options" at bounding box center [578, 10] width 34 height 11
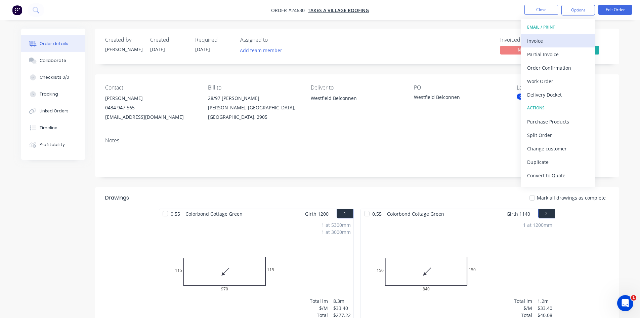
click at [558, 42] on div "Invoice" at bounding box center [558, 41] width 62 height 10
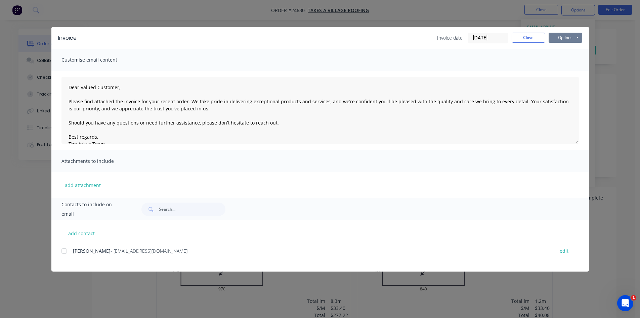
click at [561, 40] on button "Options" at bounding box center [566, 38] width 34 height 10
click at [559, 58] on button "Print" at bounding box center [570, 60] width 43 height 11
click at [524, 39] on button "Close" at bounding box center [529, 38] width 34 height 10
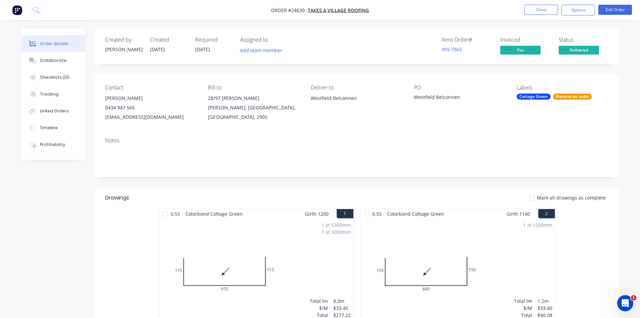
click at [538, 4] on nav "Order #24630 - Takes A Village Roofing Close Options Edit Order" at bounding box center [320, 10] width 640 height 20
click at [538, 7] on button "Close" at bounding box center [542, 10] width 34 height 10
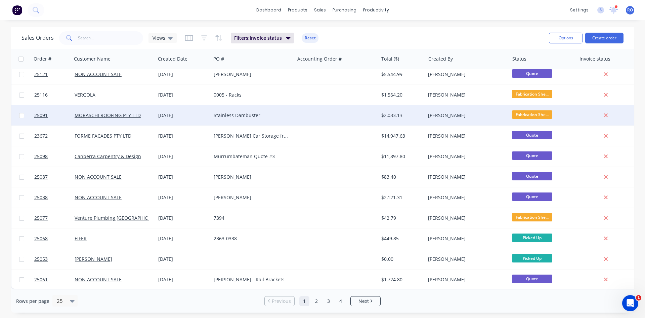
scroll to position [296, 0]
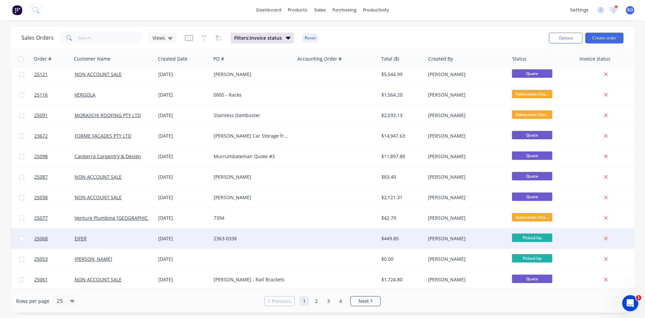
click at [360, 238] on div at bounding box center [337, 238] width 84 height 20
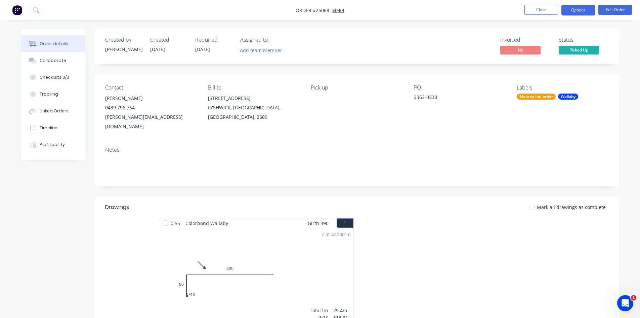
click at [571, 10] on button "Options" at bounding box center [578, 10] width 34 height 11
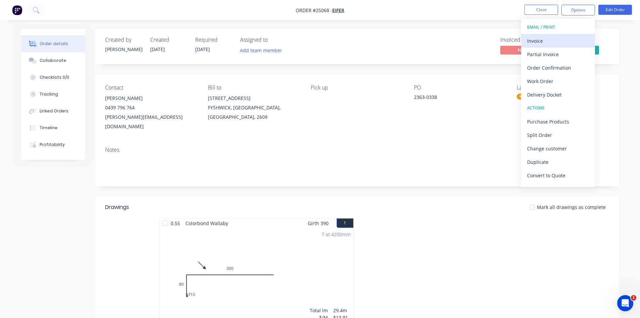
click at [557, 42] on div "Invoice" at bounding box center [558, 41] width 62 height 10
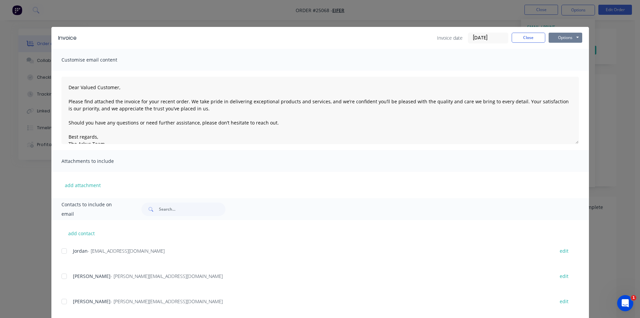
click at [559, 39] on button "Options" at bounding box center [566, 38] width 34 height 10
click at [557, 56] on button "Print" at bounding box center [570, 60] width 43 height 11
drag, startPoint x: 527, startPoint y: 38, endPoint x: 531, endPoint y: 31, distance: 8.1
click at [528, 38] on button "Close" at bounding box center [529, 38] width 34 height 10
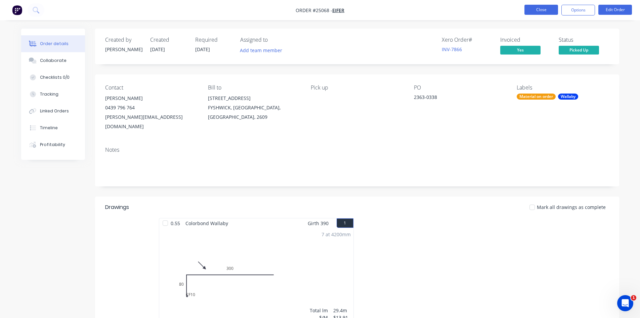
click at [539, 12] on button "Close" at bounding box center [542, 10] width 34 height 10
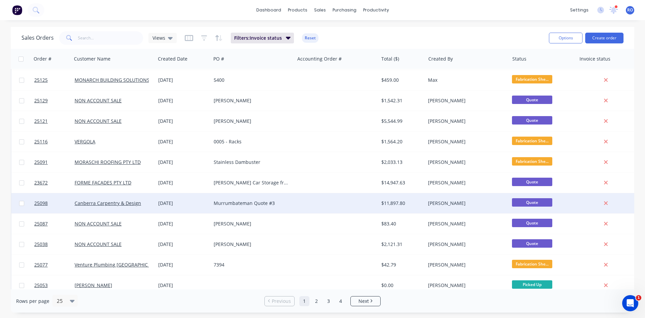
scroll to position [296, 0]
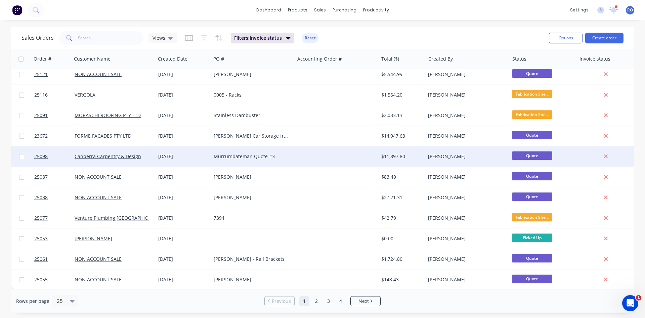
click at [394, 230] on div "$0.00" at bounding box center [402, 238] width 47 height 20
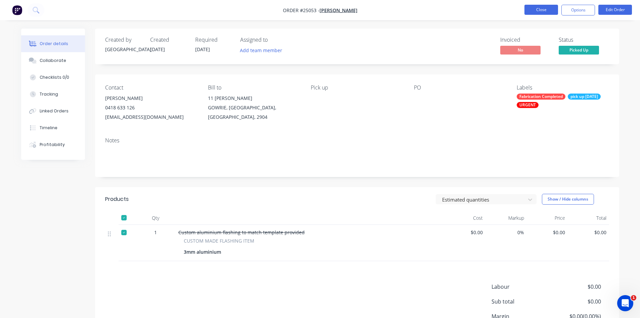
click at [550, 9] on button "Close" at bounding box center [542, 10] width 34 height 10
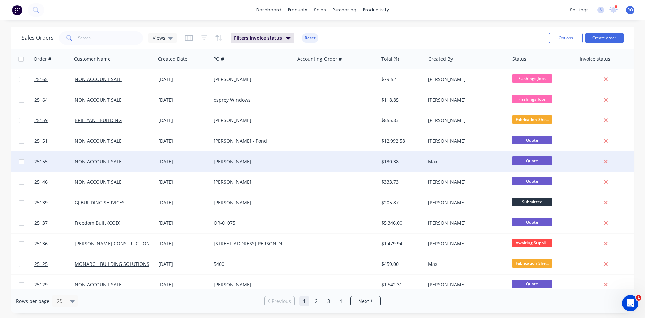
scroll to position [296, 0]
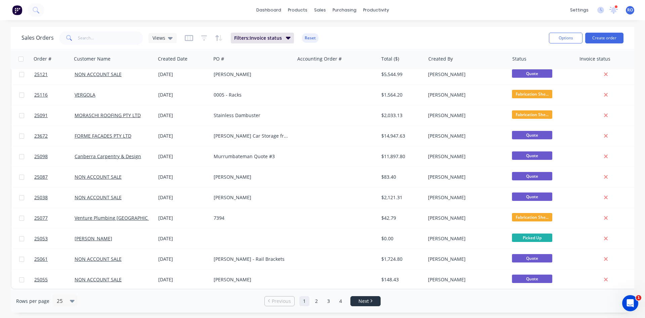
click at [358, 298] on link "Next" at bounding box center [366, 300] width 30 height 7
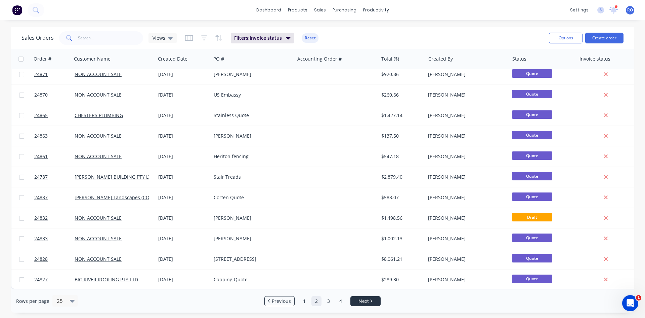
click at [357, 301] on link "Next" at bounding box center [366, 300] width 30 height 7
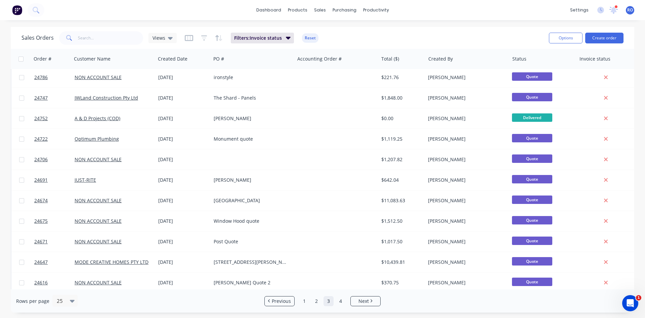
scroll to position [168, 0]
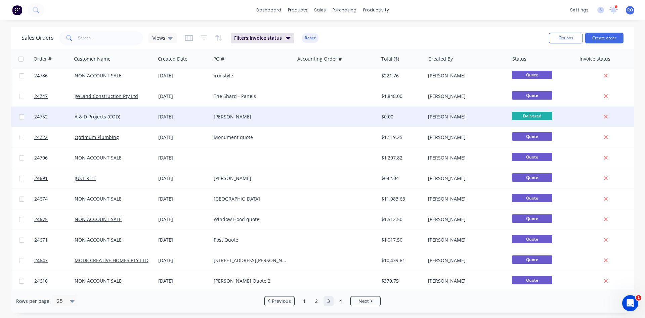
click at [402, 111] on div "$0.00" at bounding box center [402, 117] width 47 height 20
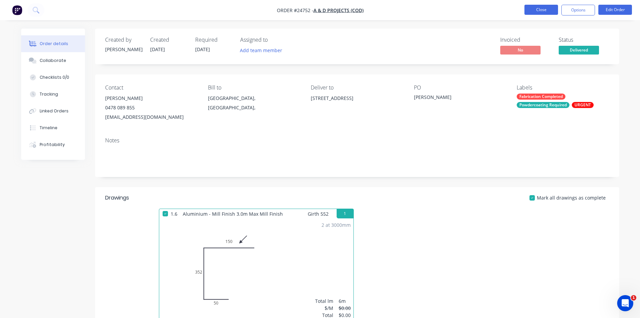
click at [528, 12] on button "Close" at bounding box center [542, 10] width 34 height 10
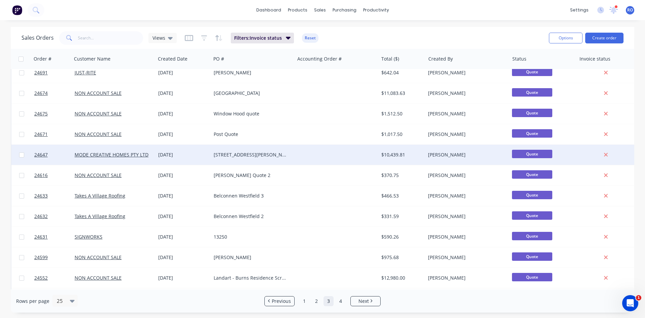
scroll to position [296, 0]
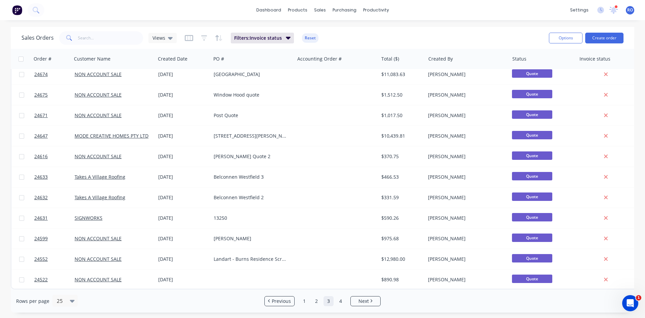
click at [365, 306] on div "Rows per page 25 Previous 1 2 3 4 Next" at bounding box center [323, 300] width 624 height 23
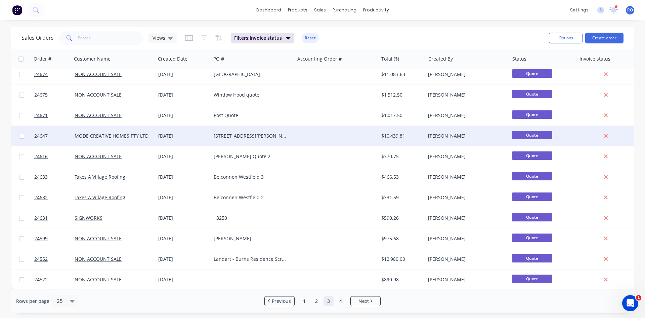
scroll to position [195, 0]
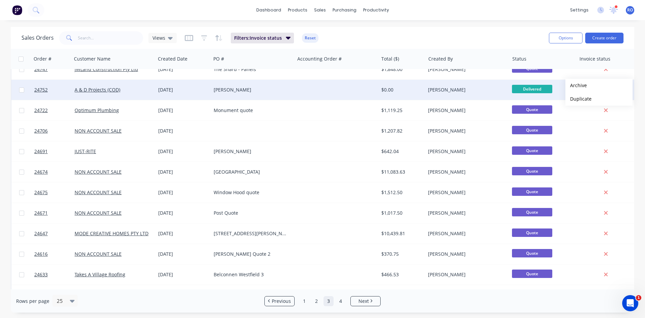
click at [576, 85] on button "Archive" at bounding box center [599, 85] width 67 height 13
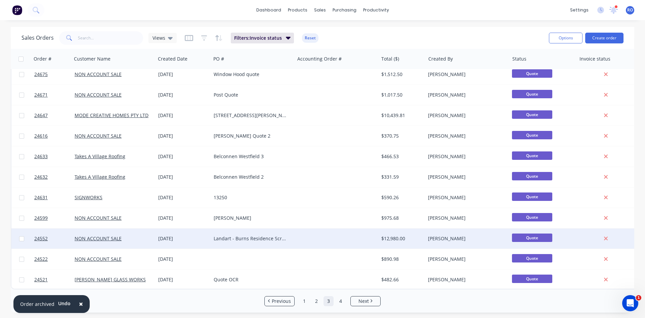
scroll to position [296, 0]
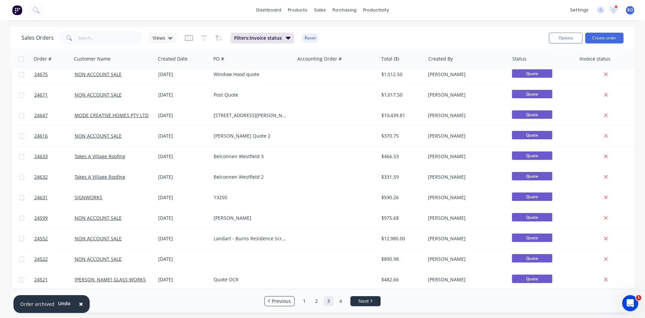
click at [373, 299] on link "Next" at bounding box center [366, 300] width 30 height 7
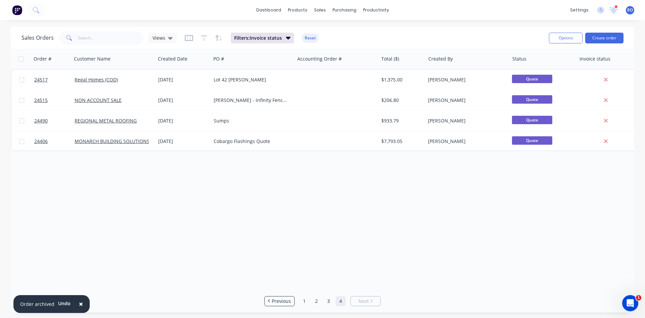
scroll to position [0, 0]
click at [303, 300] on link "1" at bounding box center [304, 301] width 10 height 10
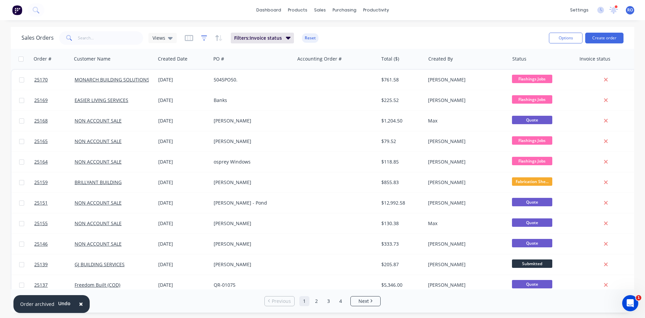
click at [201, 40] on icon "button" at bounding box center [204, 38] width 6 height 7
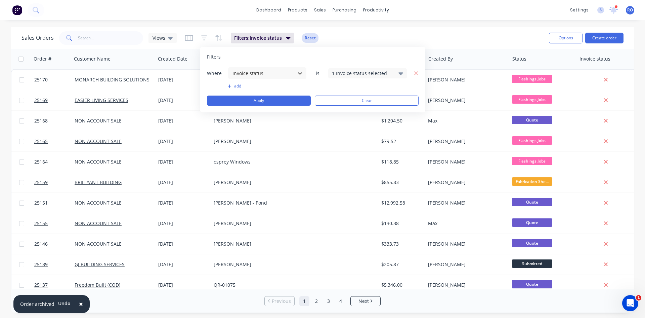
click at [307, 40] on button "Reset" at bounding box center [310, 37] width 16 height 9
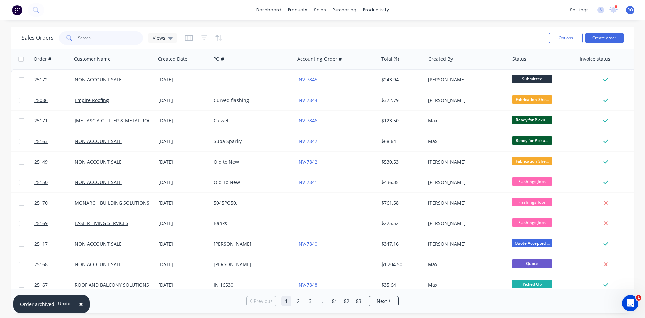
click at [96, 40] on input "text" at bounding box center [111, 37] width 66 height 13
type input "[PERSON_NAME]"
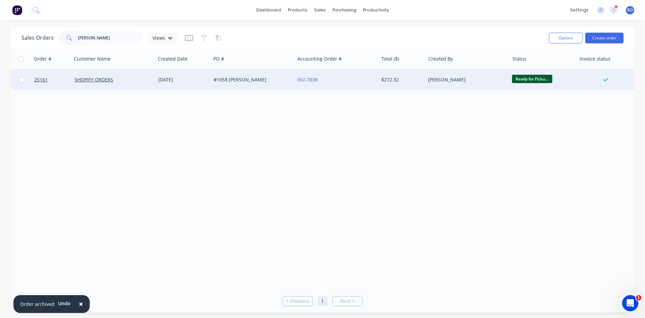
click at [426, 79] on div "[PERSON_NAME]" at bounding box center [467, 80] width 84 height 20
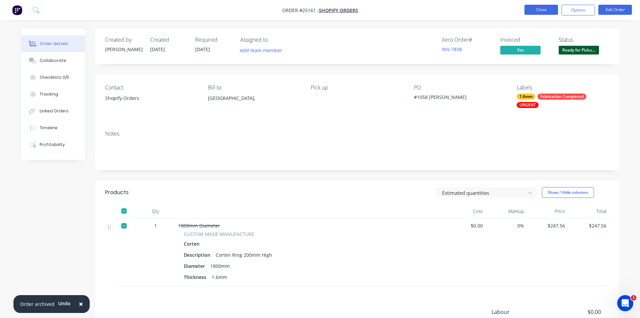
click at [544, 14] on button "Close" at bounding box center [542, 10] width 34 height 10
click at [544, 7] on button "Close" at bounding box center [542, 10] width 34 height 10
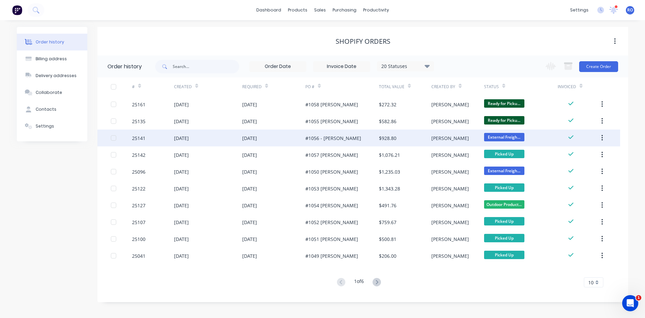
click at [441, 138] on div "[PERSON_NAME]" at bounding box center [450, 137] width 38 height 7
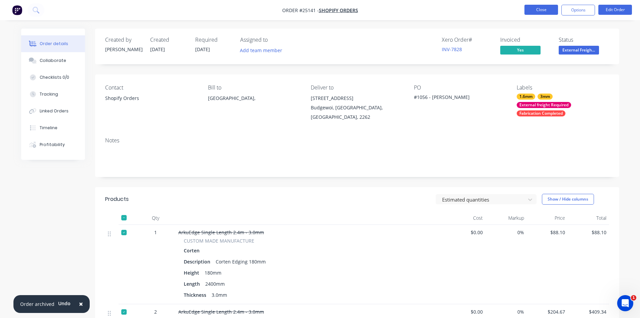
click at [544, 6] on button "Close" at bounding box center [542, 10] width 34 height 10
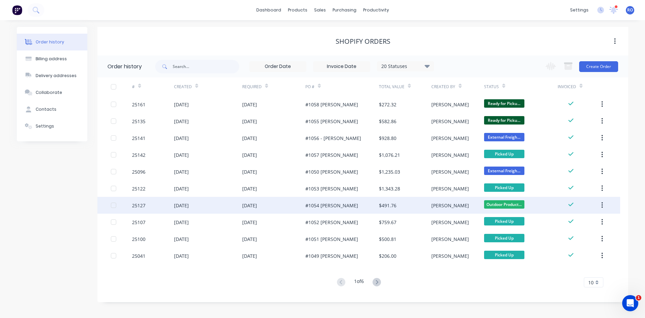
click at [290, 210] on div "[DATE]" at bounding box center [273, 205] width 63 height 17
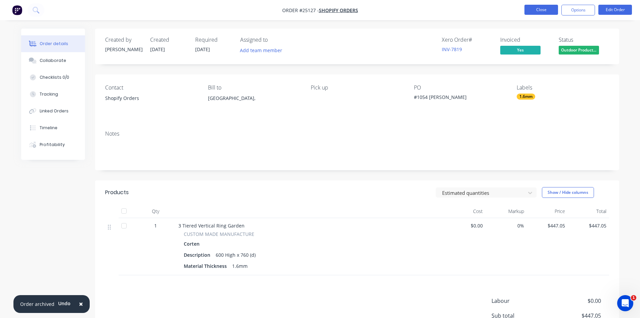
click at [538, 9] on button "Close" at bounding box center [542, 10] width 34 height 10
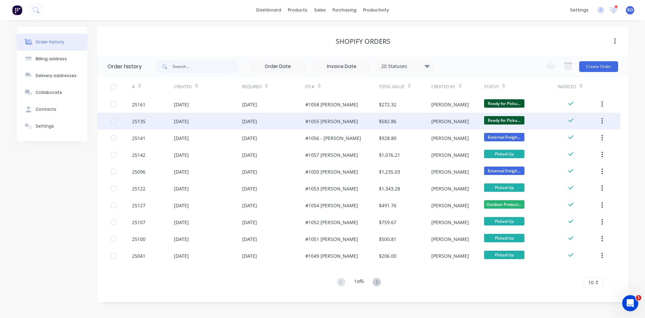
click at [354, 117] on div "#1055 [PERSON_NAME]" at bounding box center [342, 121] width 74 height 17
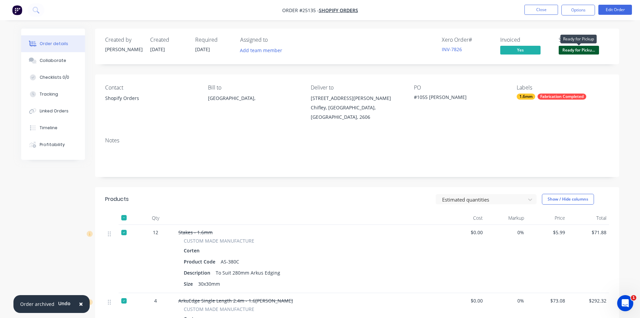
click at [587, 49] on span "Ready for Picku..." at bounding box center [579, 50] width 40 height 8
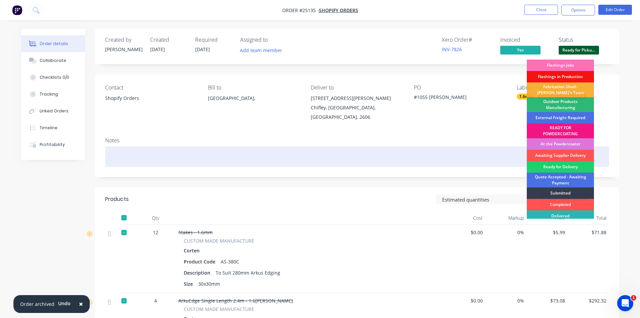
click at [565, 164] on div "Ready for Delivery" at bounding box center [560, 166] width 67 height 11
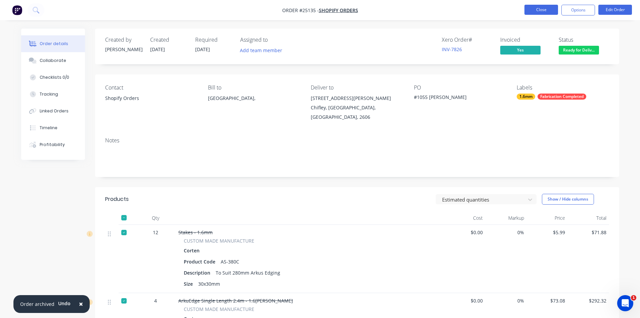
click at [540, 10] on button "Close" at bounding box center [542, 10] width 34 height 10
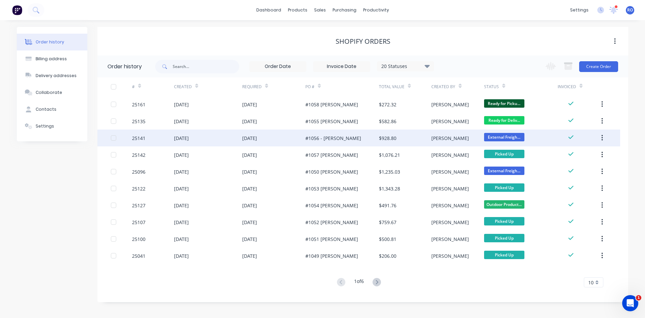
click at [382, 133] on div "$928.80" at bounding box center [405, 137] width 52 height 17
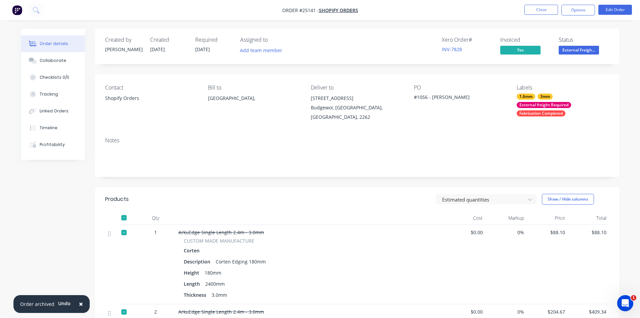
click at [572, 48] on span "External Freigh..." at bounding box center [579, 50] width 40 height 8
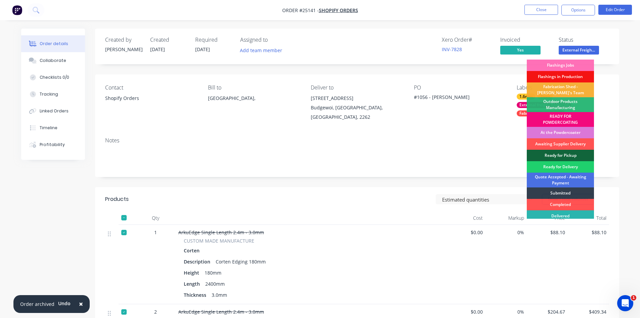
scroll to position [14, 0]
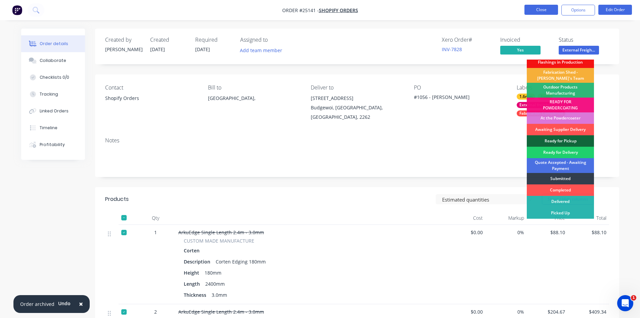
click at [541, 9] on button "Close" at bounding box center [542, 10] width 34 height 10
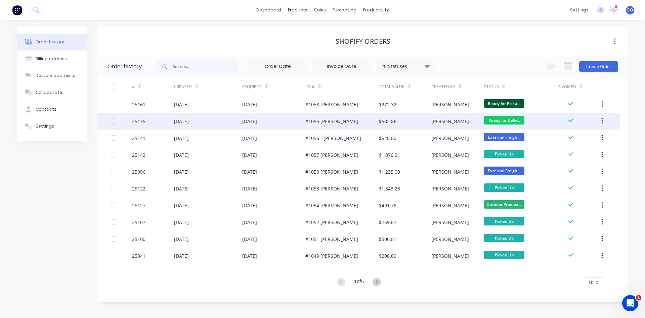
click at [350, 125] on div "#1055 [PERSON_NAME]" at bounding box center [342, 121] width 74 height 17
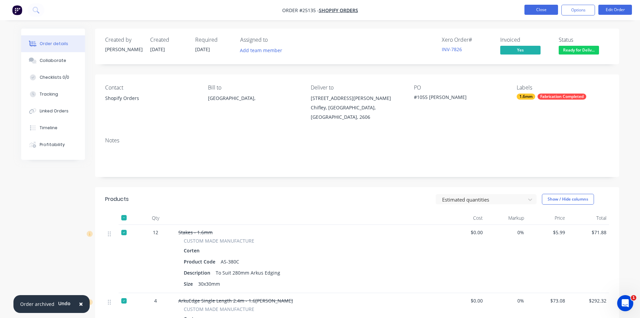
click at [548, 7] on button "Close" at bounding box center [542, 10] width 34 height 10
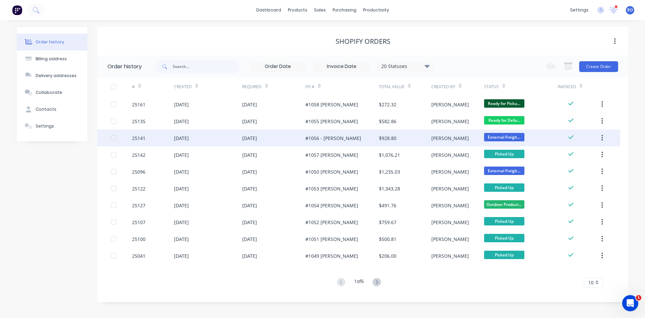
click at [370, 137] on div "#1056 - [PERSON_NAME]" at bounding box center [342, 137] width 74 height 17
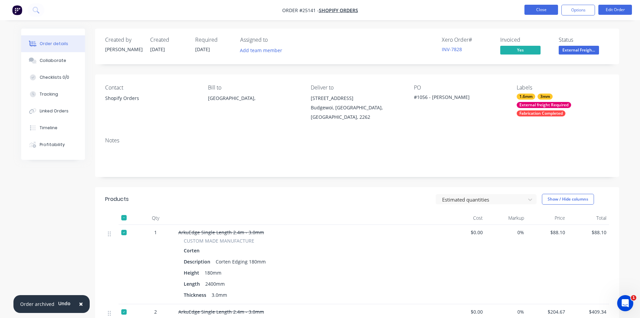
click at [543, 9] on button "Close" at bounding box center [542, 10] width 34 height 10
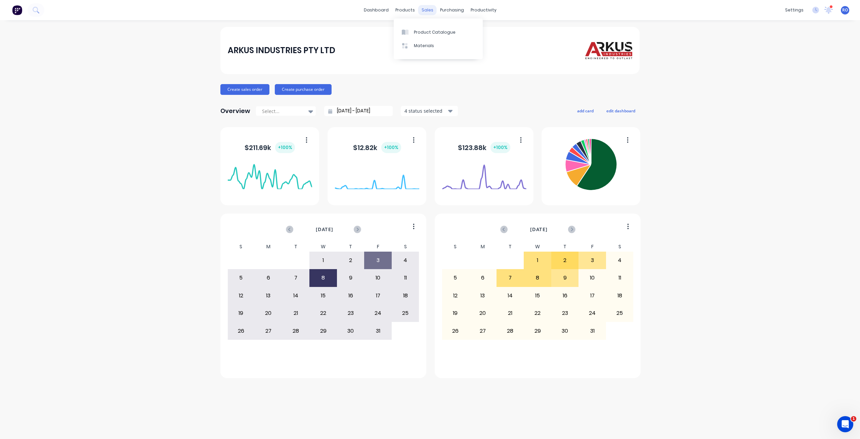
drag, startPoint x: 418, startPoint y: 13, endPoint x: 422, endPoint y: 12, distance: 4.2
click at [418, 13] on div "products" at bounding box center [405, 10] width 26 height 10
click at [424, 12] on div "sales" at bounding box center [427, 10] width 18 height 10
click at [465, 32] on link "Sales Orders" at bounding box center [462, 31] width 89 height 13
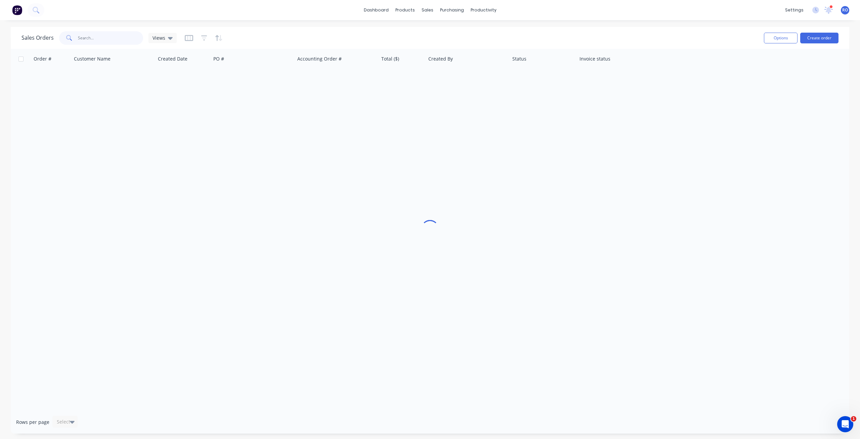
click at [98, 36] on input "text" at bounding box center [111, 37] width 66 height 13
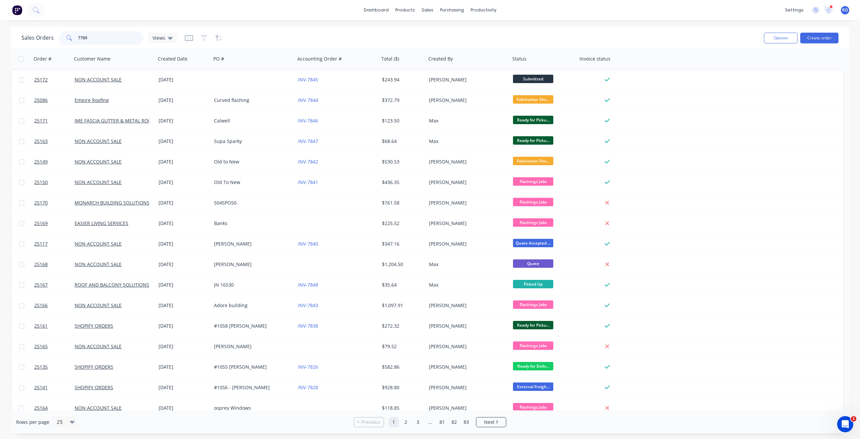
type input "7789"
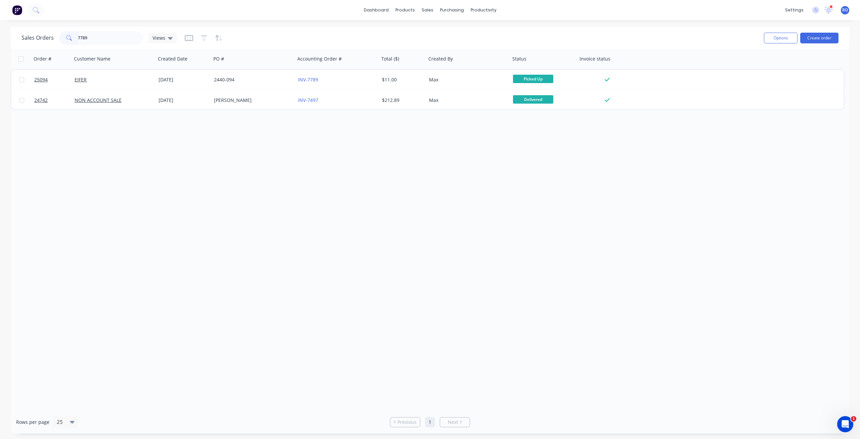
click at [193, 85] on div "[DATE]" at bounding box center [183, 80] width 55 height 20
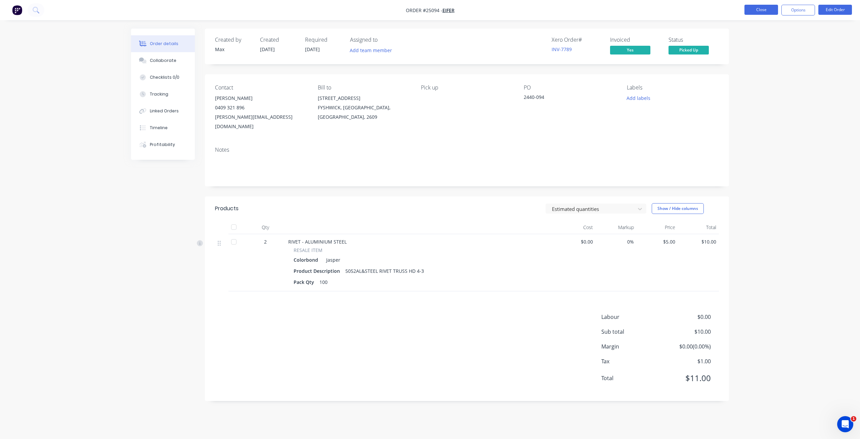
click at [767, 8] on button "Close" at bounding box center [762, 10] width 34 height 10
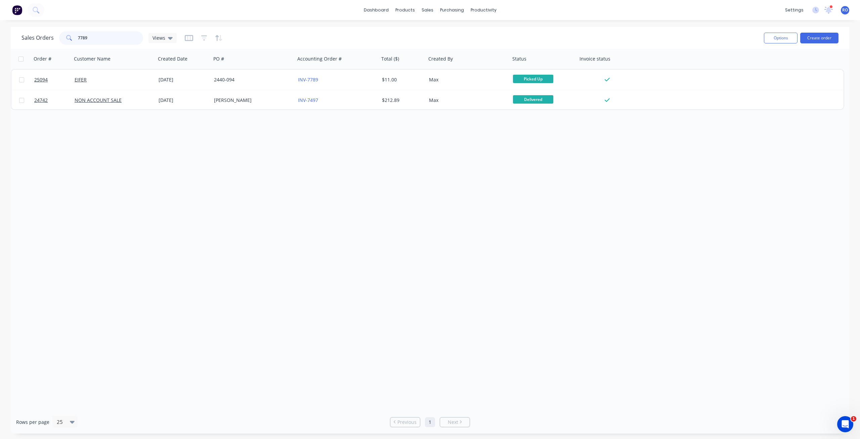
drag, startPoint x: 88, startPoint y: 37, endPoint x: 67, endPoint y: 36, distance: 21.5
click at [67, 36] on div "7789" at bounding box center [101, 37] width 84 height 13
type input "7794"
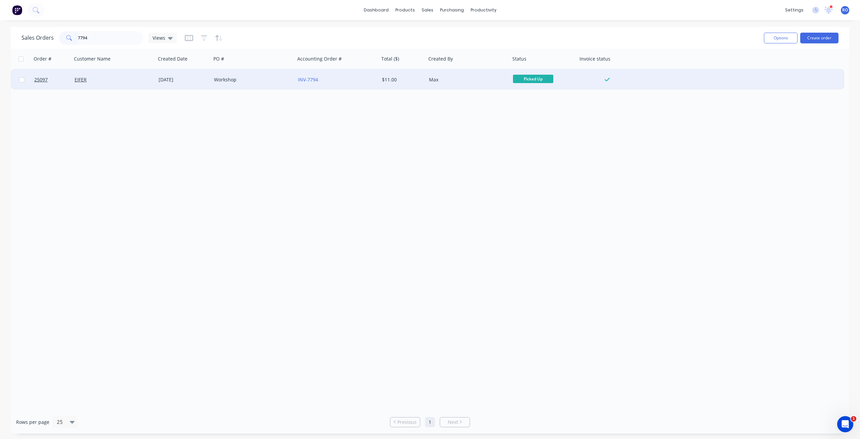
click at [224, 87] on div "Workshop" at bounding box center [253, 80] width 84 height 20
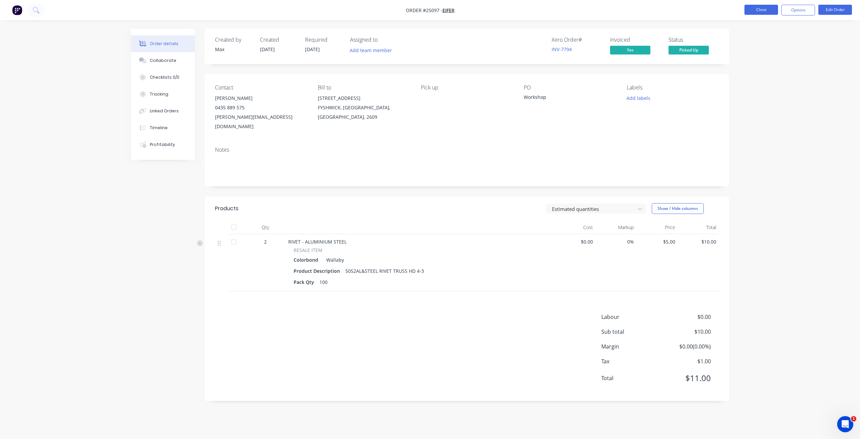
click at [762, 10] on button "Close" at bounding box center [762, 10] width 34 height 10
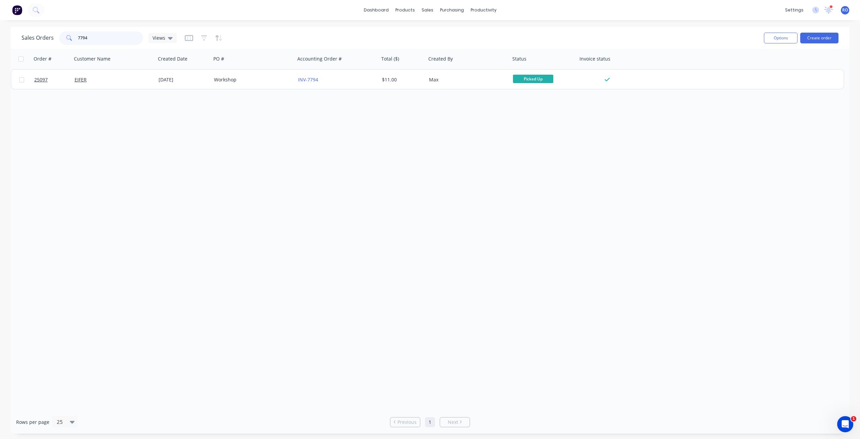
drag, startPoint x: 34, startPoint y: 36, endPoint x: 0, endPoint y: 34, distance: 34.3
click at [0, 34] on div "Sales Orders 7794 Views Options Create order Order # Customer Name Created Date…" at bounding box center [430, 230] width 860 height 406
type input "7789"
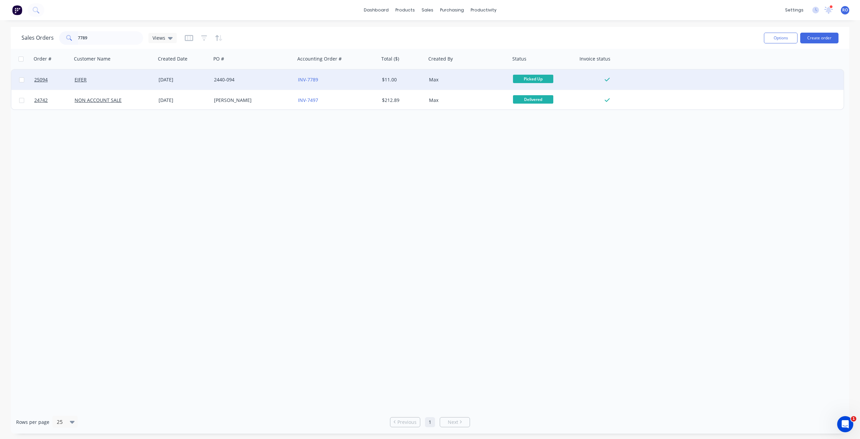
click at [280, 77] on div "2440-094" at bounding box center [251, 79] width 75 height 7
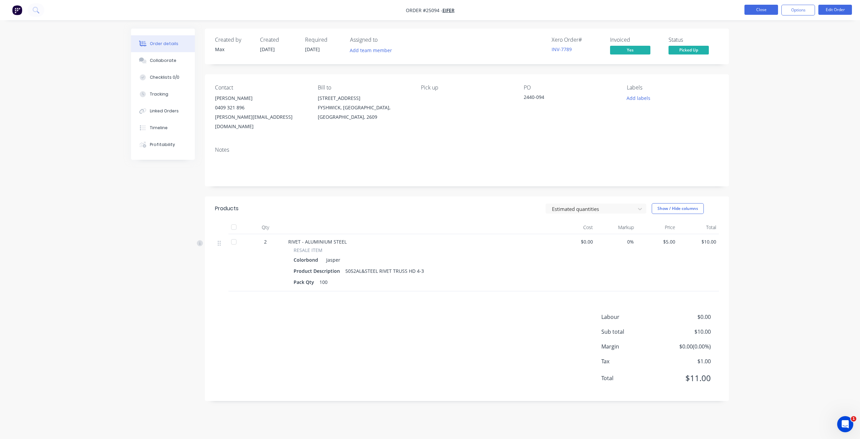
click at [760, 8] on button "Close" at bounding box center [762, 10] width 34 height 10
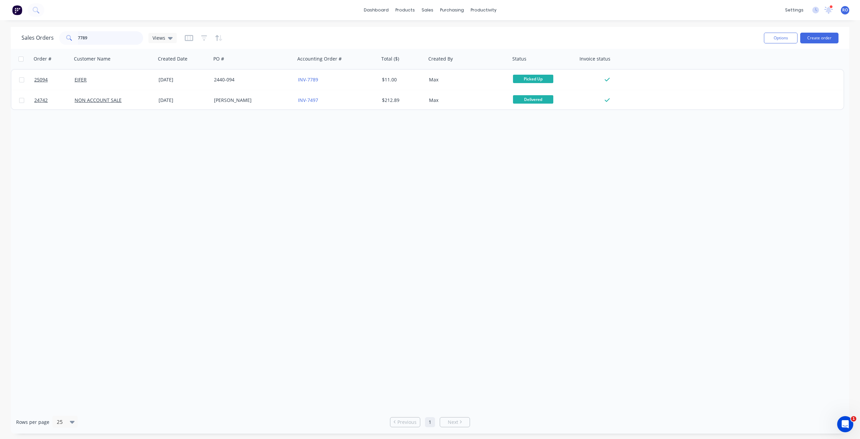
drag, startPoint x: 87, startPoint y: 38, endPoint x: 37, endPoint y: 40, distance: 49.7
click at [37, 40] on div "Sales Orders 7789 Views" at bounding box center [99, 37] width 155 height 13
drag, startPoint x: 99, startPoint y: 36, endPoint x: 28, endPoint y: 37, distance: 71.2
click at [19, 39] on div "Sales Orders Philips Views Options Create order" at bounding box center [430, 38] width 839 height 22
click at [441, 34] on div "Sales Orders" at bounding box center [453, 32] width 28 height 6
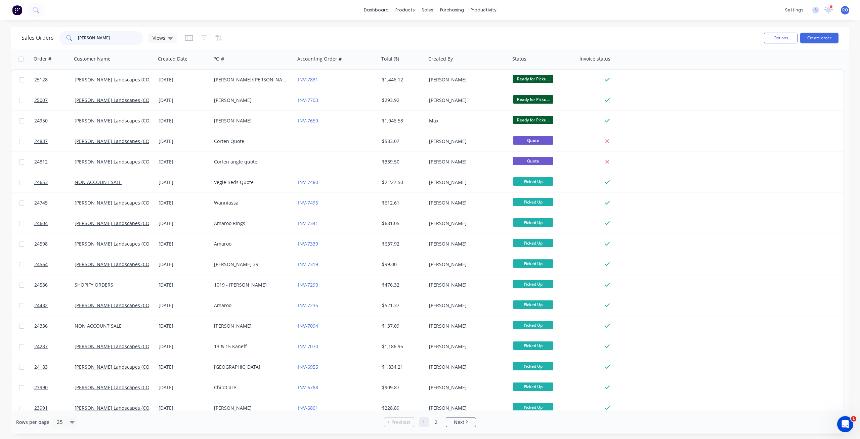
drag, startPoint x: 106, startPoint y: 44, endPoint x: 0, endPoint y: 39, distance: 106.0
click at [0, 39] on div "Sales Orders Phillips Views Options Create order Order # Customer Name Created …" at bounding box center [430, 230] width 860 height 406
type input "7796"
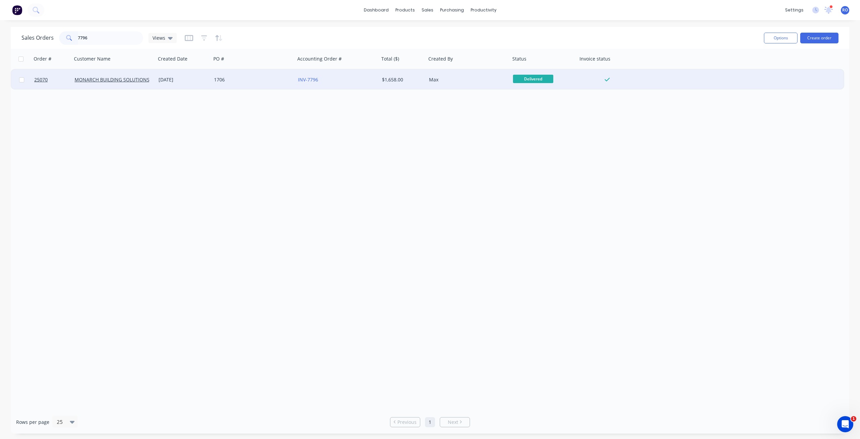
click at [250, 77] on div "1706" at bounding box center [251, 79] width 75 height 7
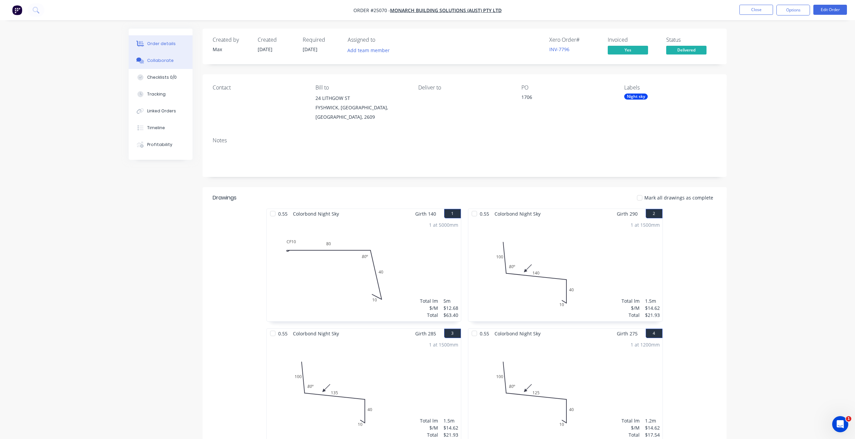
click at [179, 65] on button "Collaborate" at bounding box center [161, 60] width 64 height 17
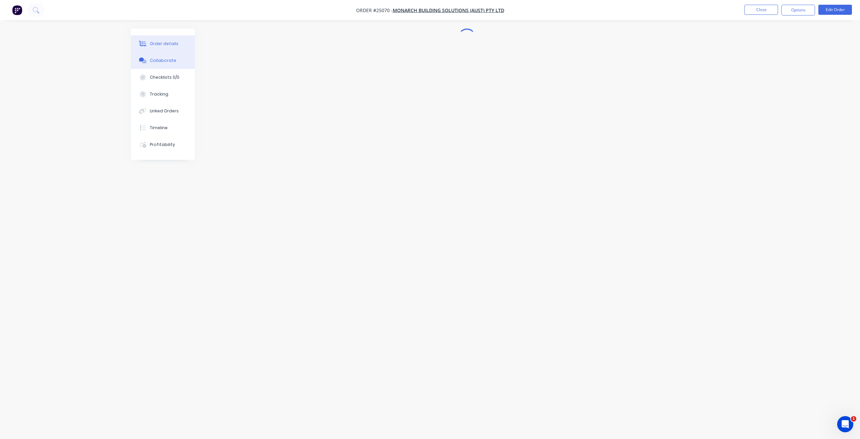
click at [174, 44] on div "Order details" at bounding box center [164, 44] width 29 height 6
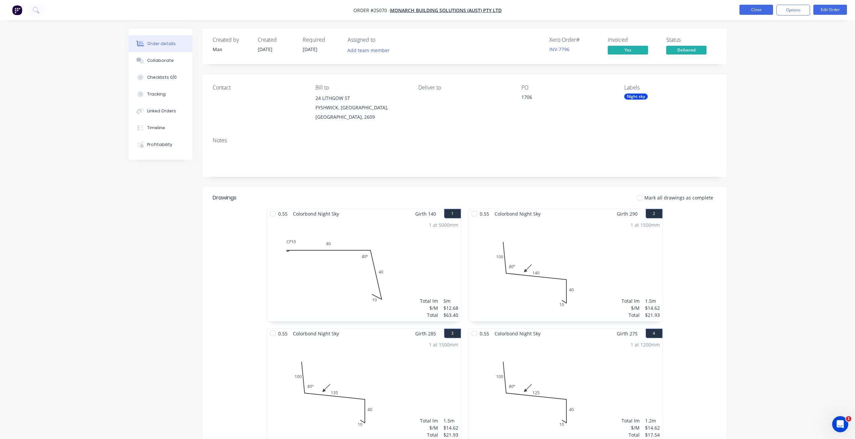
click at [767, 9] on button "Close" at bounding box center [757, 10] width 34 height 10
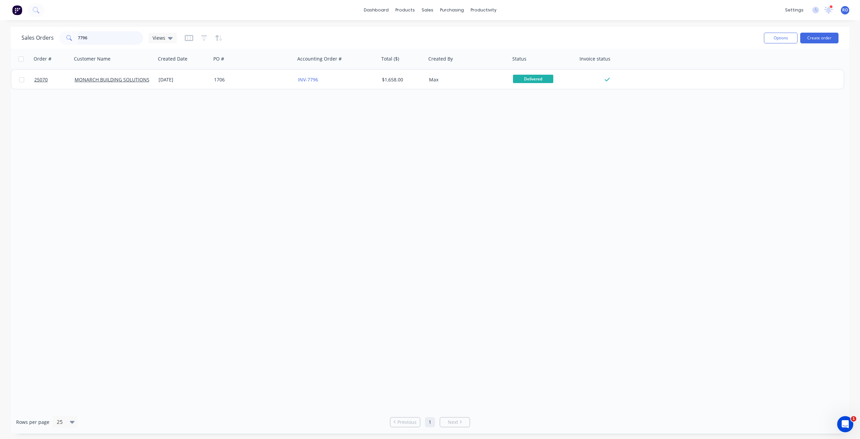
drag, startPoint x: 42, startPoint y: 38, endPoint x: 0, endPoint y: 35, distance: 42.1
click at [0, 35] on div "Sales Orders 7796 Views Options Create order Order # Customer Name Created Date…" at bounding box center [430, 230] width 860 height 406
type input "Monarch"
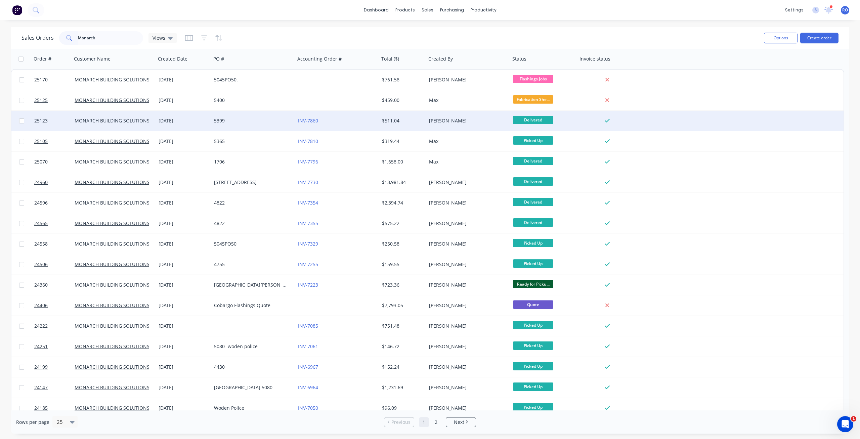
click at [376, 126] on div "INV-7860" at bounding box center [337, 121] width 84 height 20
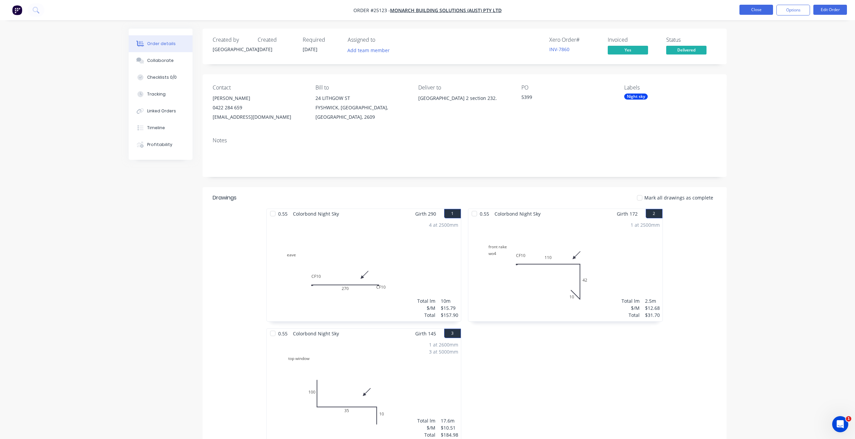
click at [765, 5] on button "Close" at bounding box center [757, 10] width 34 height 10
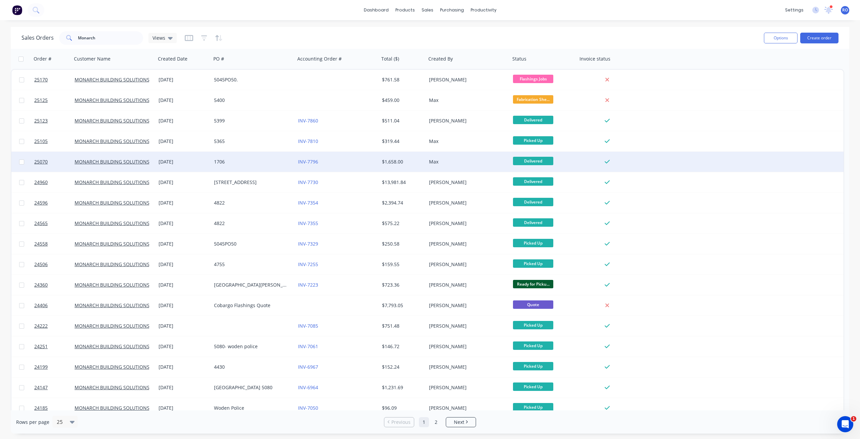
click at [165, 164] on div "[DATE]" at bounding box center [184, 161] width 50 height 7
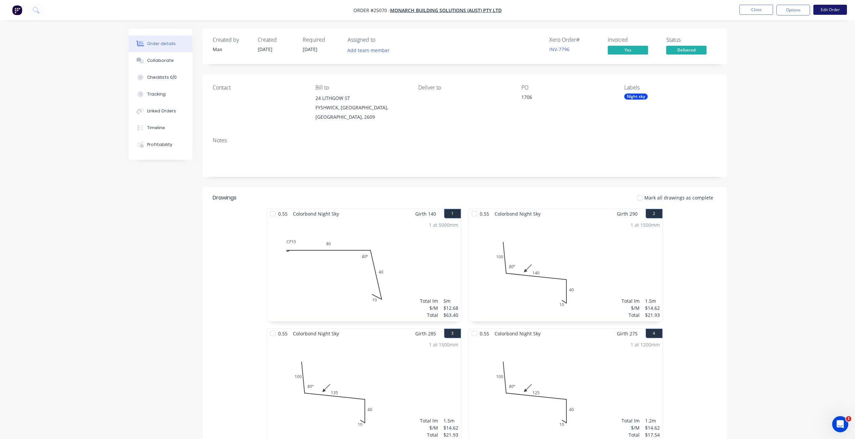
click at [821, 8] on button "Edit Order" at bounding box center [831, 10] width 34 height 10
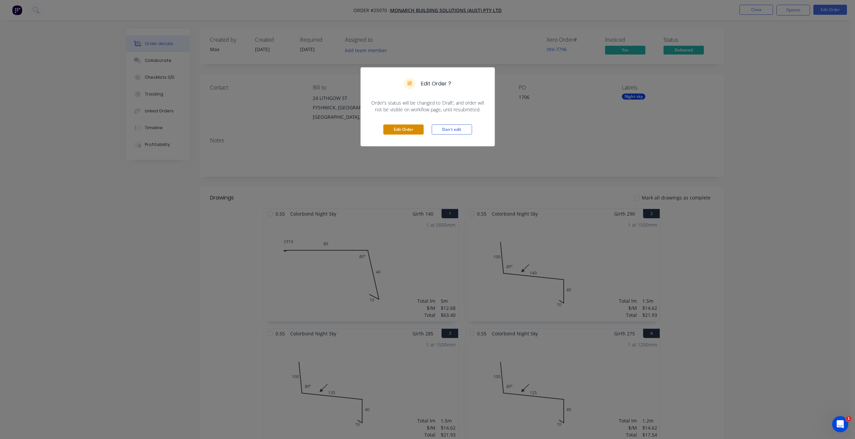
click at [394, 131] on button "Edit Order" at bounding box center [403, 129] width 40 height 10
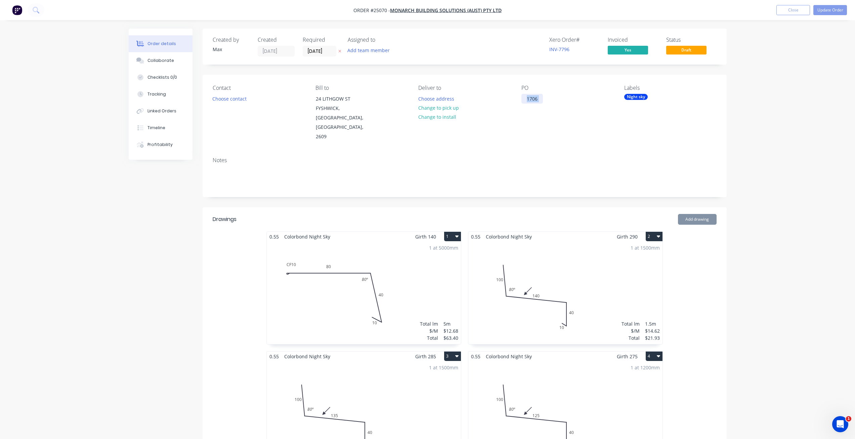
drag, startPoint x: 539, startPoint y: 99, endPoint x: 518, endPoint y: 100, distance: 20.5
click at [518, 100] on div "Contact Choose contact Bill to 24 LITHGOW ST FYSHWICK, Australian Capital Terri…" at bounding box center [465, 113] width 524 height 77
click at [529, 99] on div "1706" at bounding box center [533, 99] width 22 height 10
click at [238, 97] on button "Choose contact" at bounding box center [229, 98] width 41 height 9
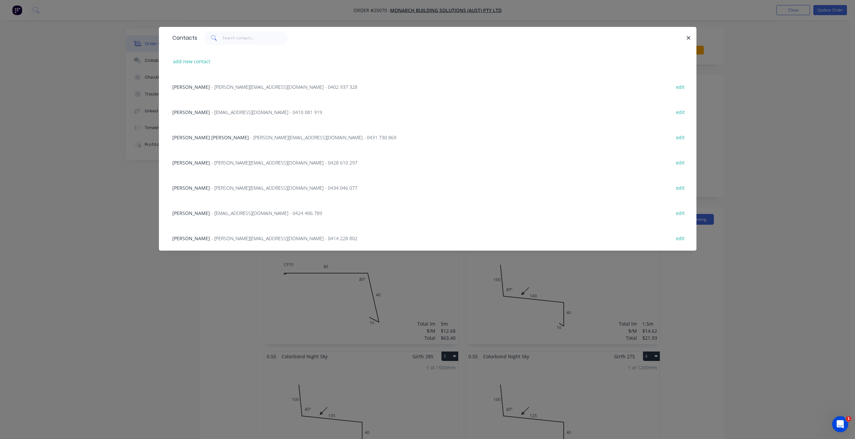
click at [691, 37] on icon "button" at bounding box center [688, 38] width 4 height 6
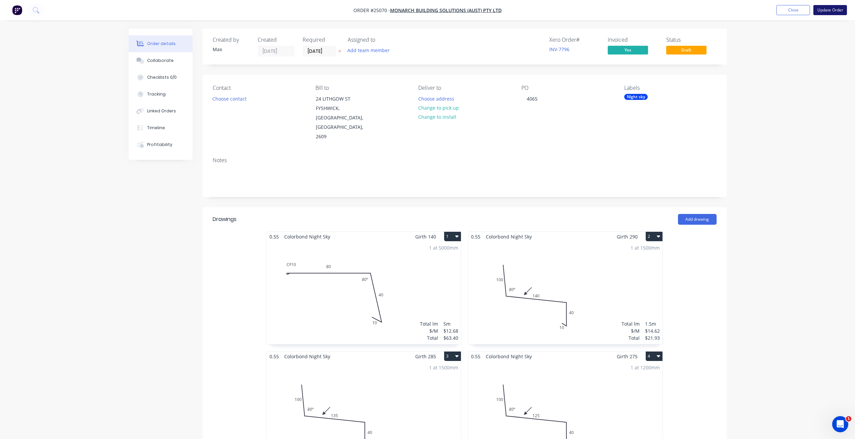
click at [826, 7] on button "Update Order" at bounding box center [831, 10] width 34 height 10
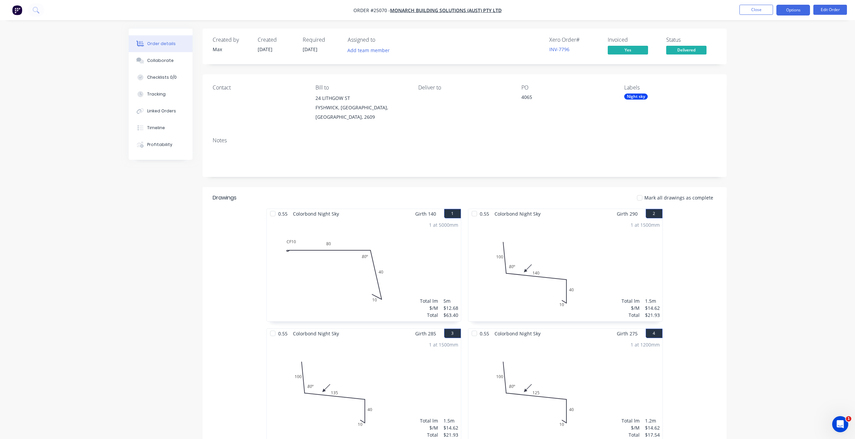
click at [794, 13] on button "Options" at bounding box center [794, 10] width 34 height 11
click at [755, 45] on div "Invoice" at bounding box center [773, 41] width 62 height 10
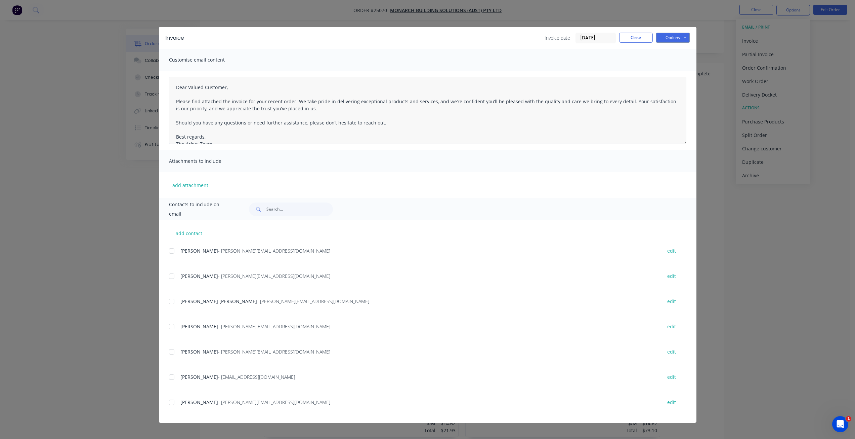
scroll to position [34, 0]
click at [641, 43] on div "Invoice date 01/10/25 Close Options Preview Print Email" at bounding box center [617, 38] width 145 height 11
click at [641, 42] on button "Close" at bounding box center [636, 38] width 34 height 10
